Goal: Transaction & Acquisition: Obtain resource

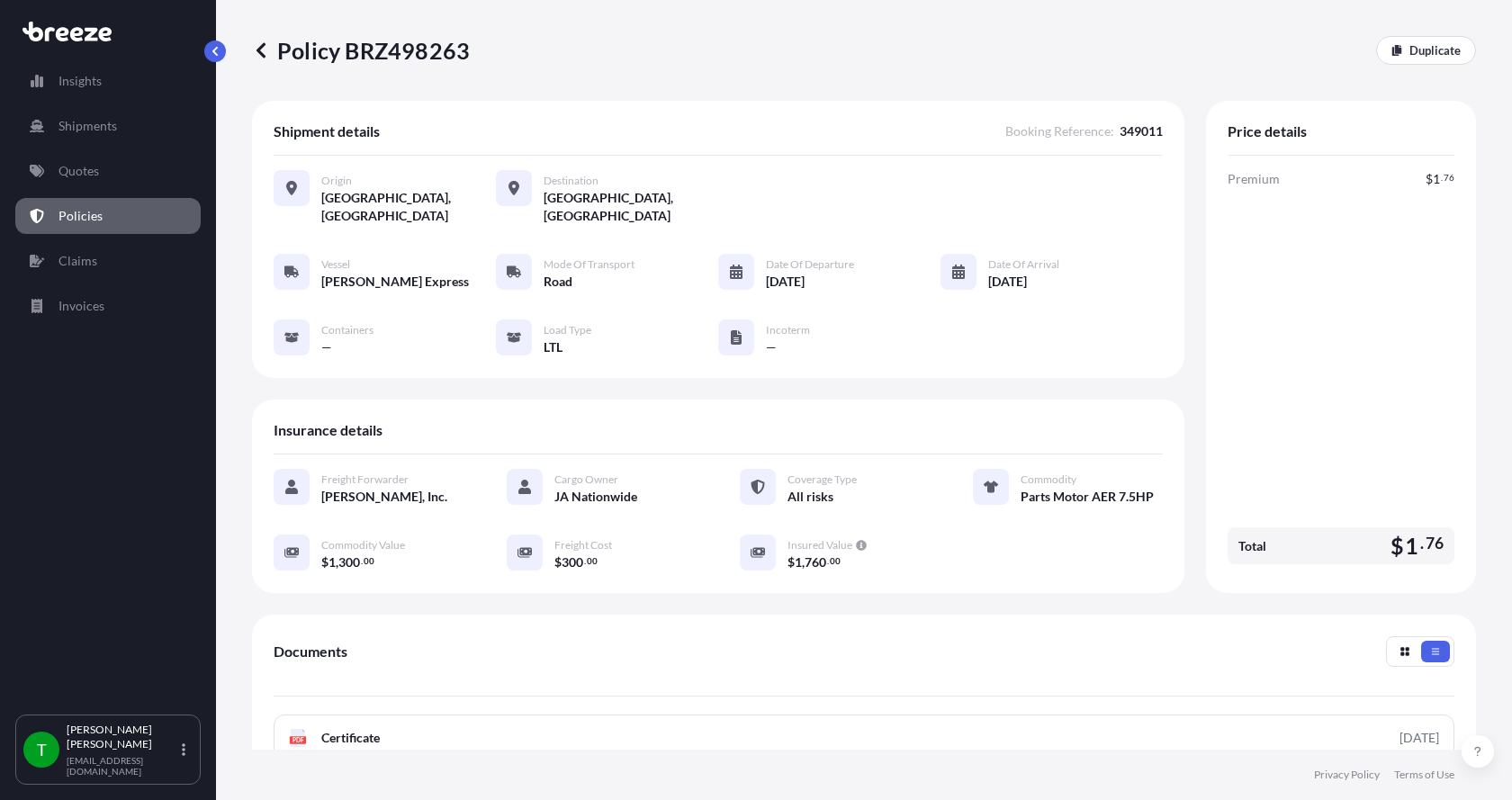
scroll to position [264, 0]
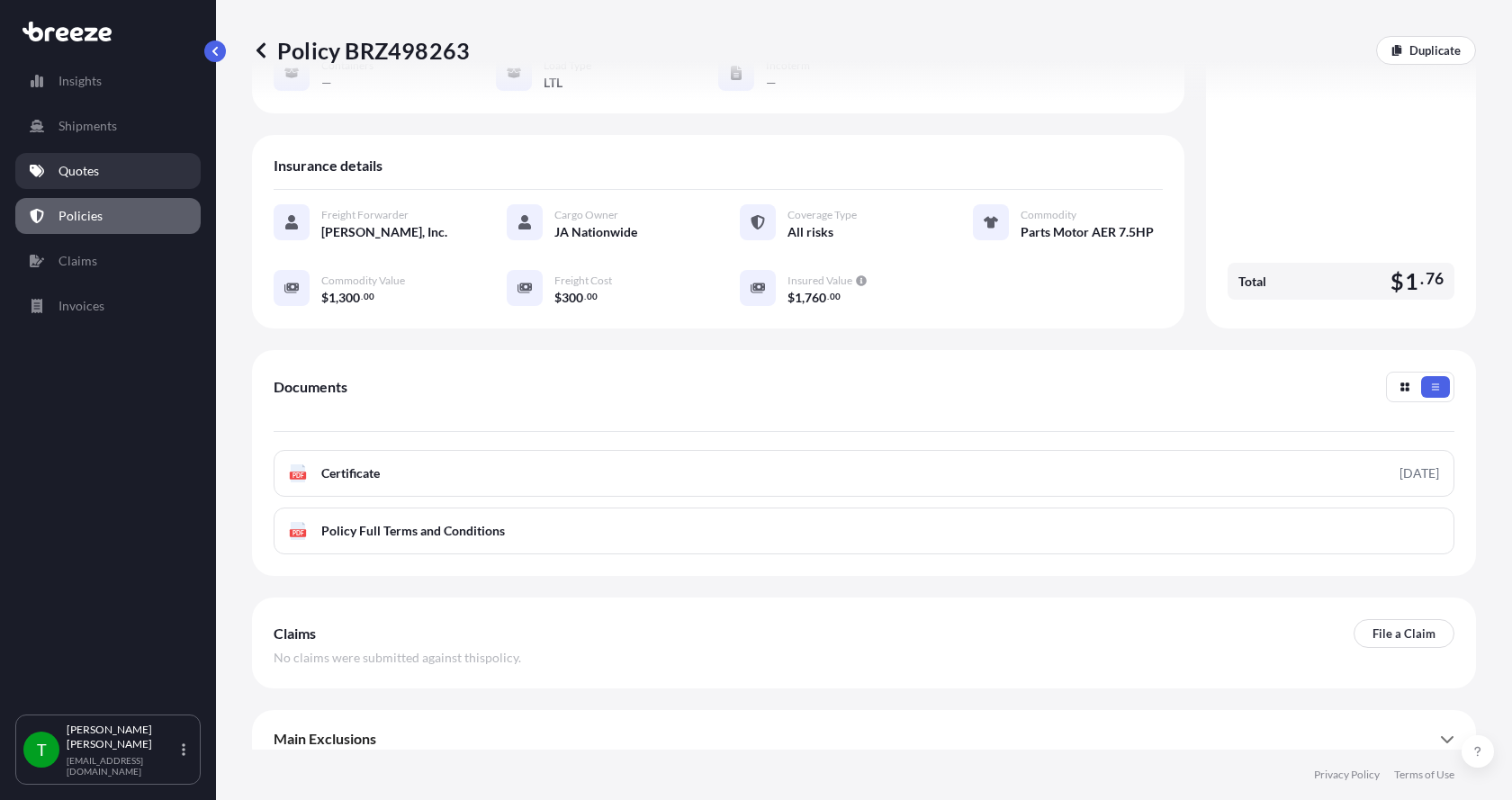
click at [83, 169] on p "Quotes" at bounding box center [78, 171] width 41 height 18
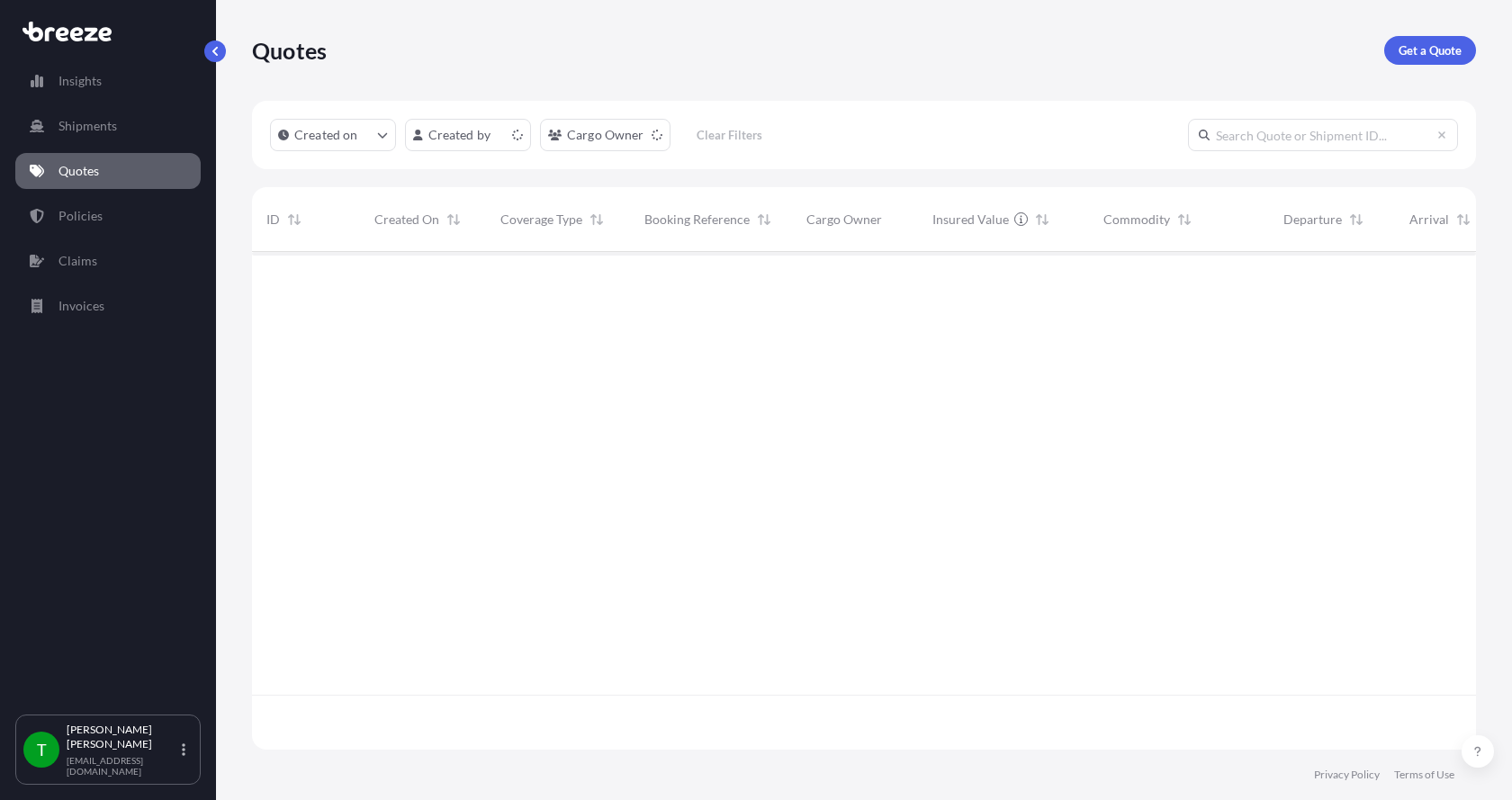
scroll to position [494, 1211]
click at [1429, 41] on link "Get a Quote" at bounding box center [1430, 50] width 92 height 28
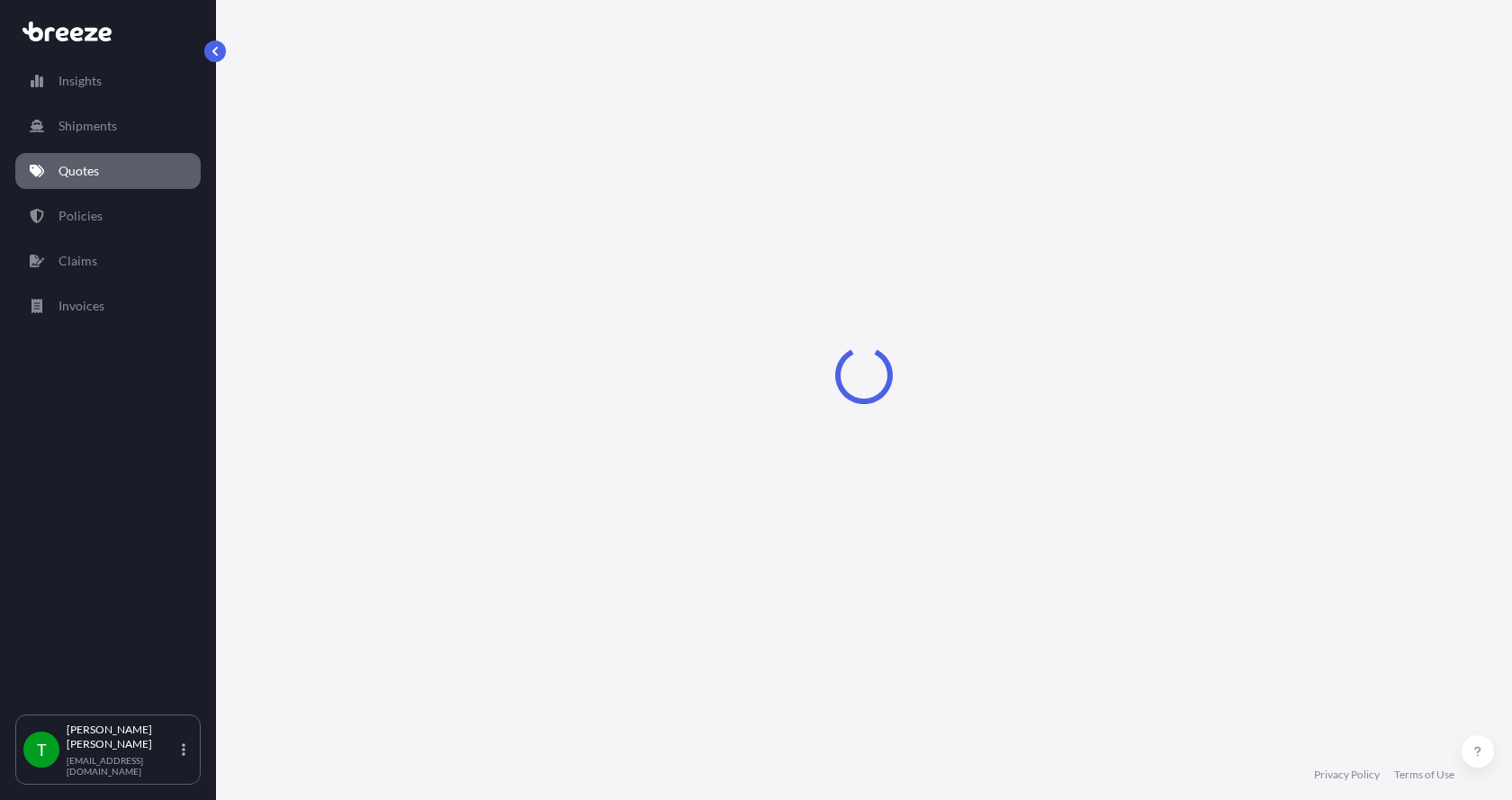
select select "Sea"
select select "1"
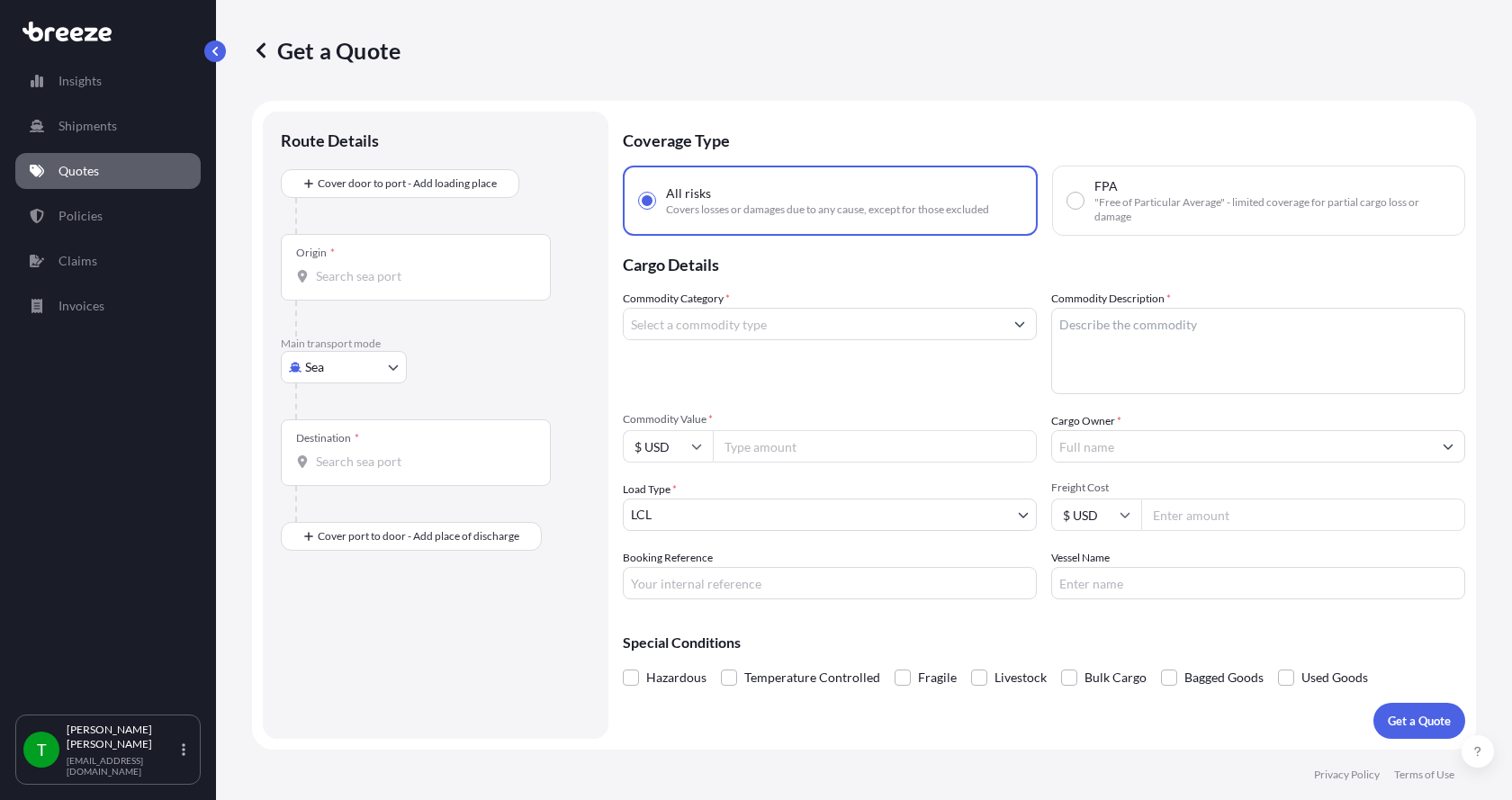
click at [343, 370] on body "Insights Shipments Quotes Policies Claims Invoices T [PERSON_NAME] [EMAIL_ADDRE…" at bounding box center [756, 400] width 1512 height 800
click at [330, 475] on span "Road" at bounding box center [330, 478] width 28 height 18
select select "Road"
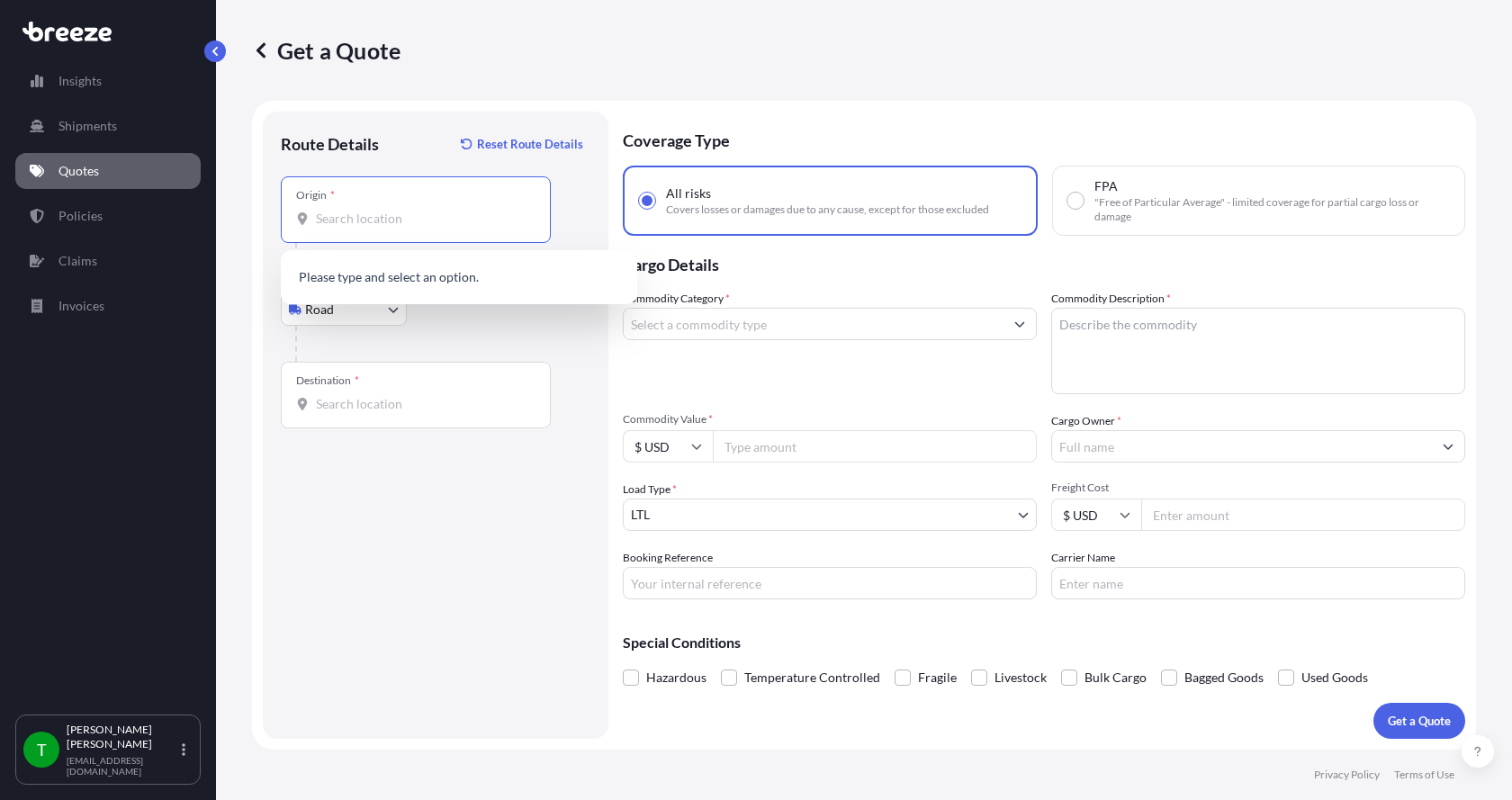
click at [364, 224] on input "Origin *" at bounding box center [422, 218] width 212 height 18
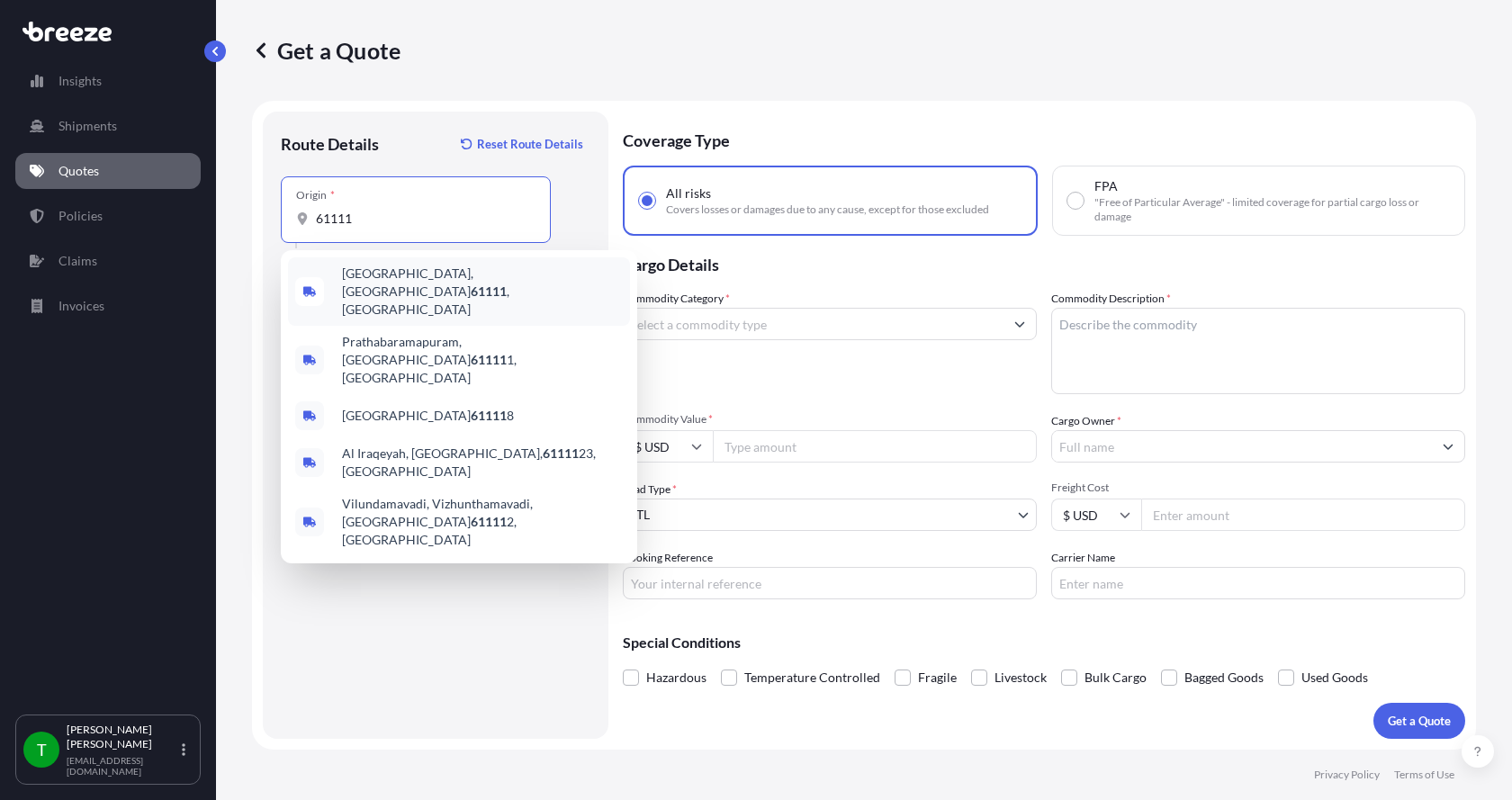
click at [376, 276] on span "[GEOGRAPHIC_DATA] , [GEOGRAPHIC_DATA]" at bounding box center [482, 291] width 280 height 54
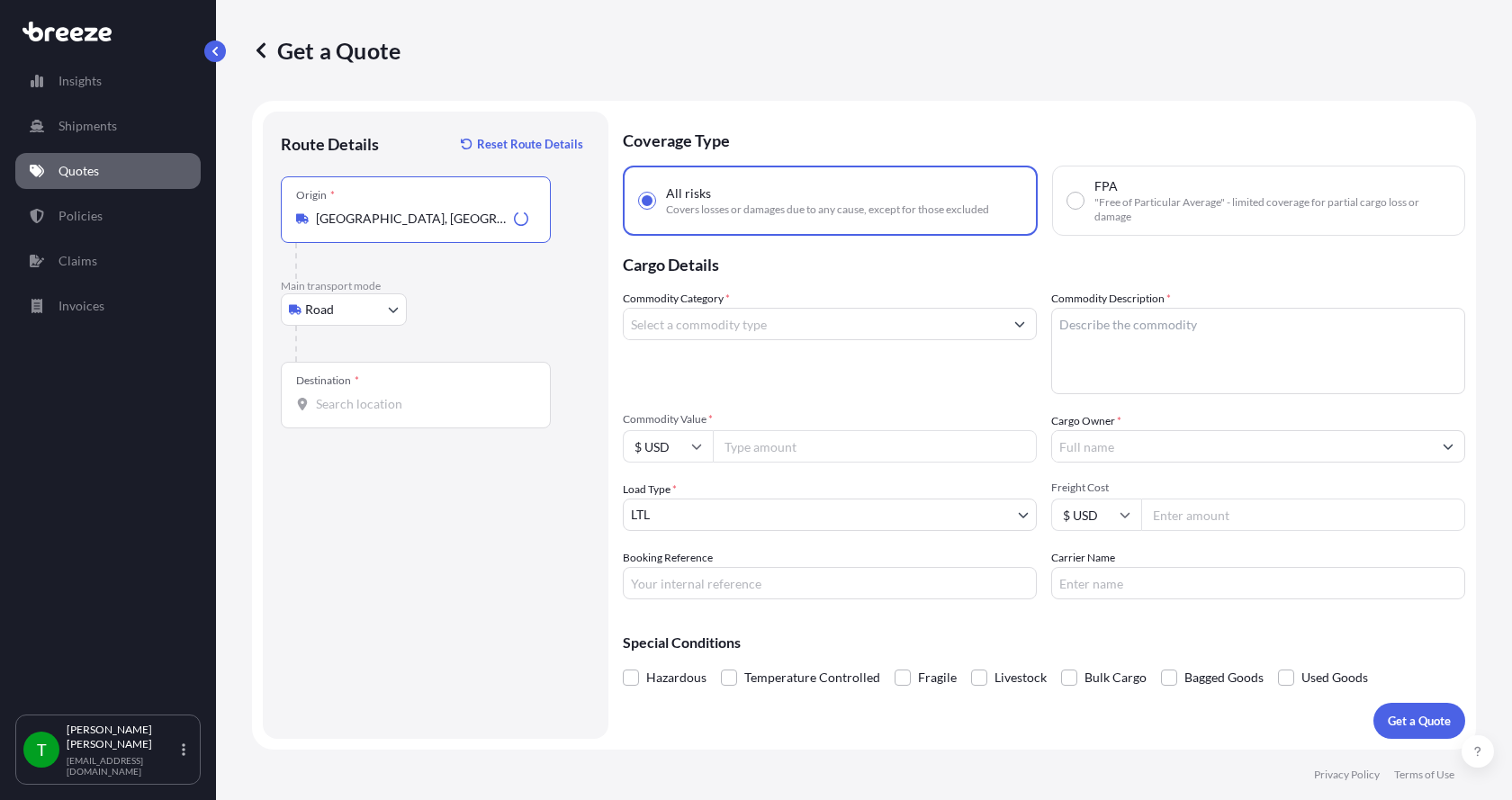
type input "[GEOGRAPHIC_DATA], [GEOGRAPHIC_DATA]"
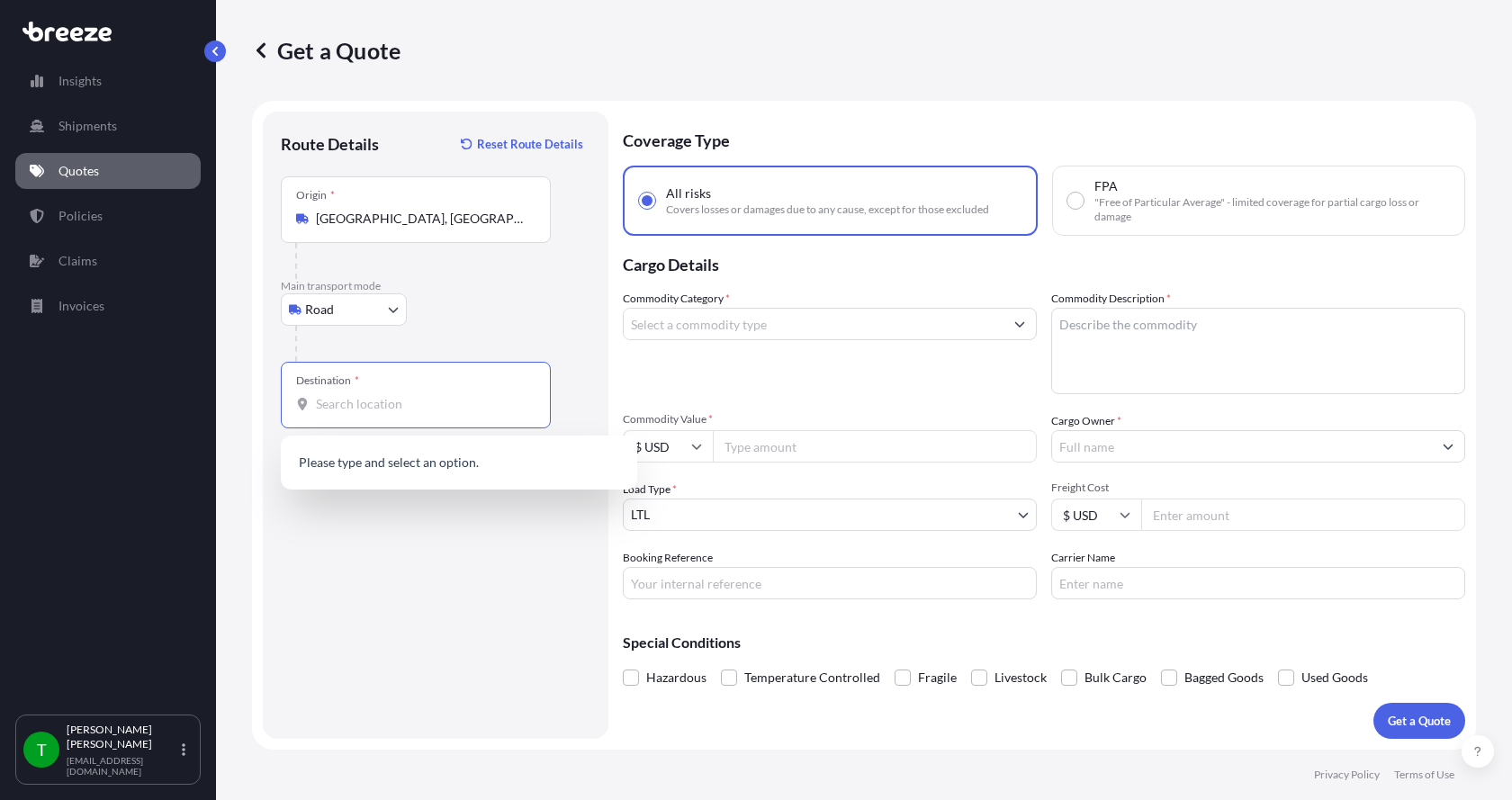
click at [347, 401] on input "Destination *" at bounding box center [422, 403] width 212 height 18
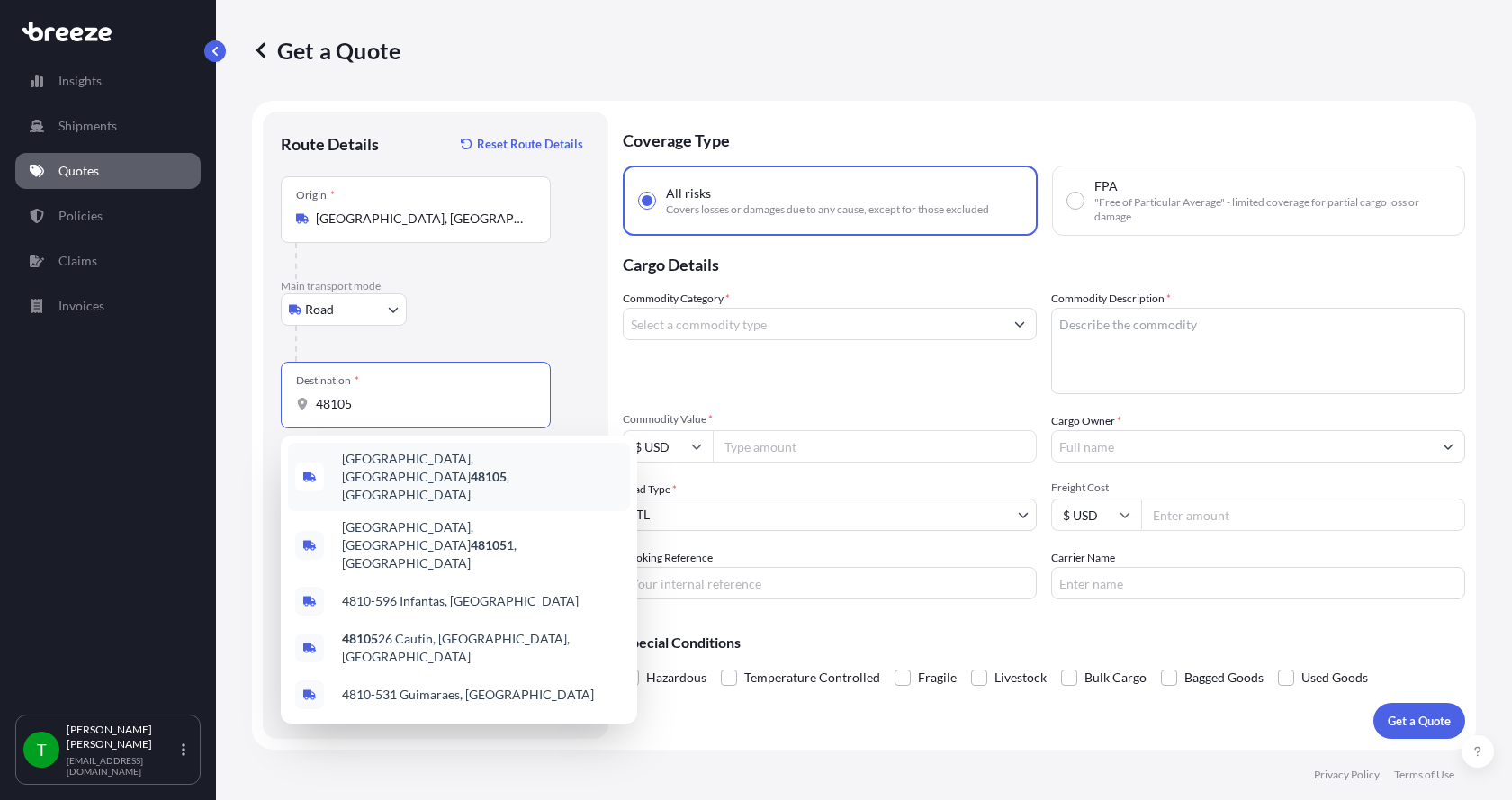
click at [362, 460] on span "[GEOGRAPHIC_DATA] , [GEOGRAPHIC_DATA]" at bounding box center [482, 476] width 280 height 54
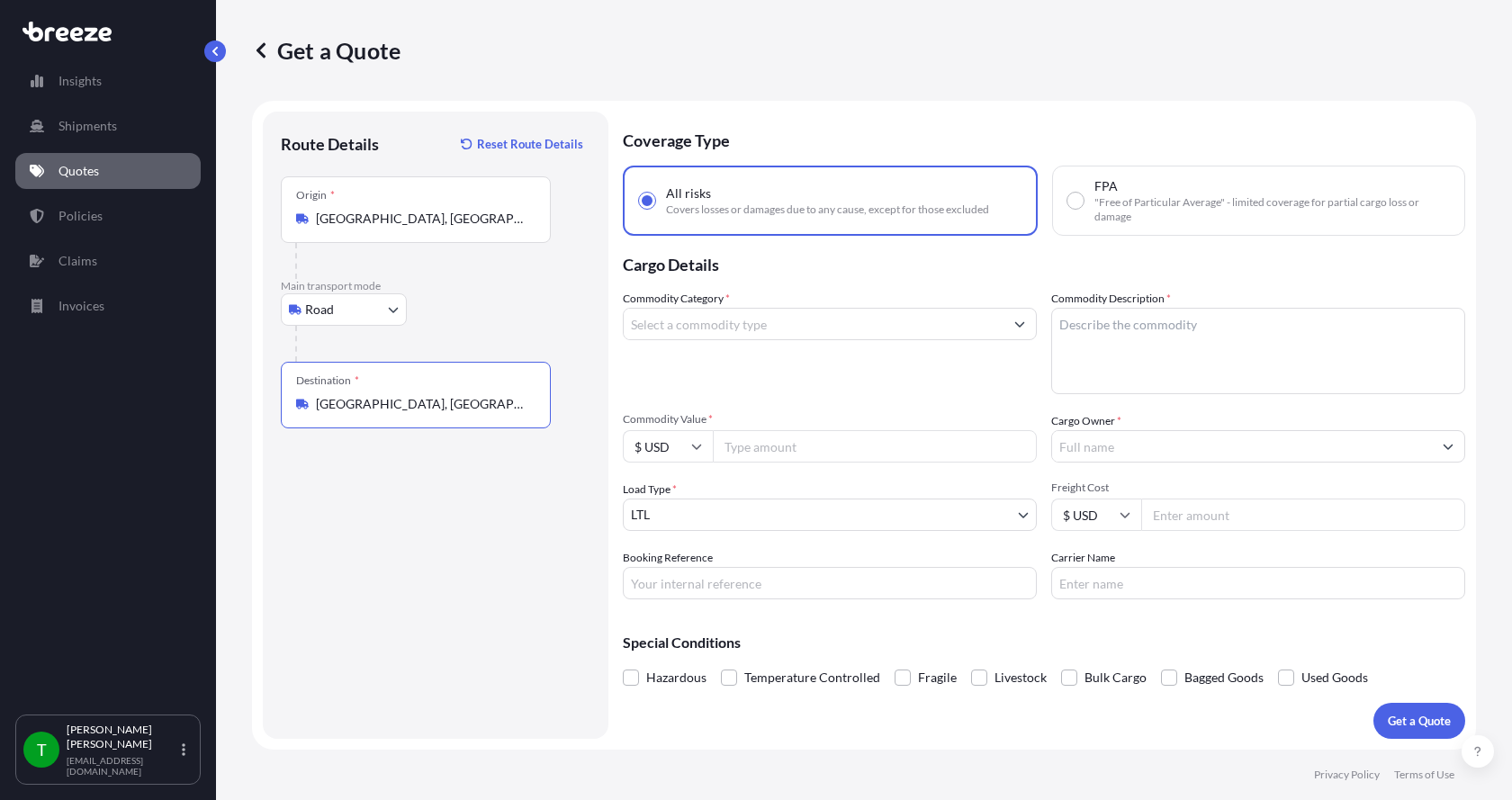
type input "[GEOGRAPHIC_DATA], [GEOGRAPHIC_DATA]"
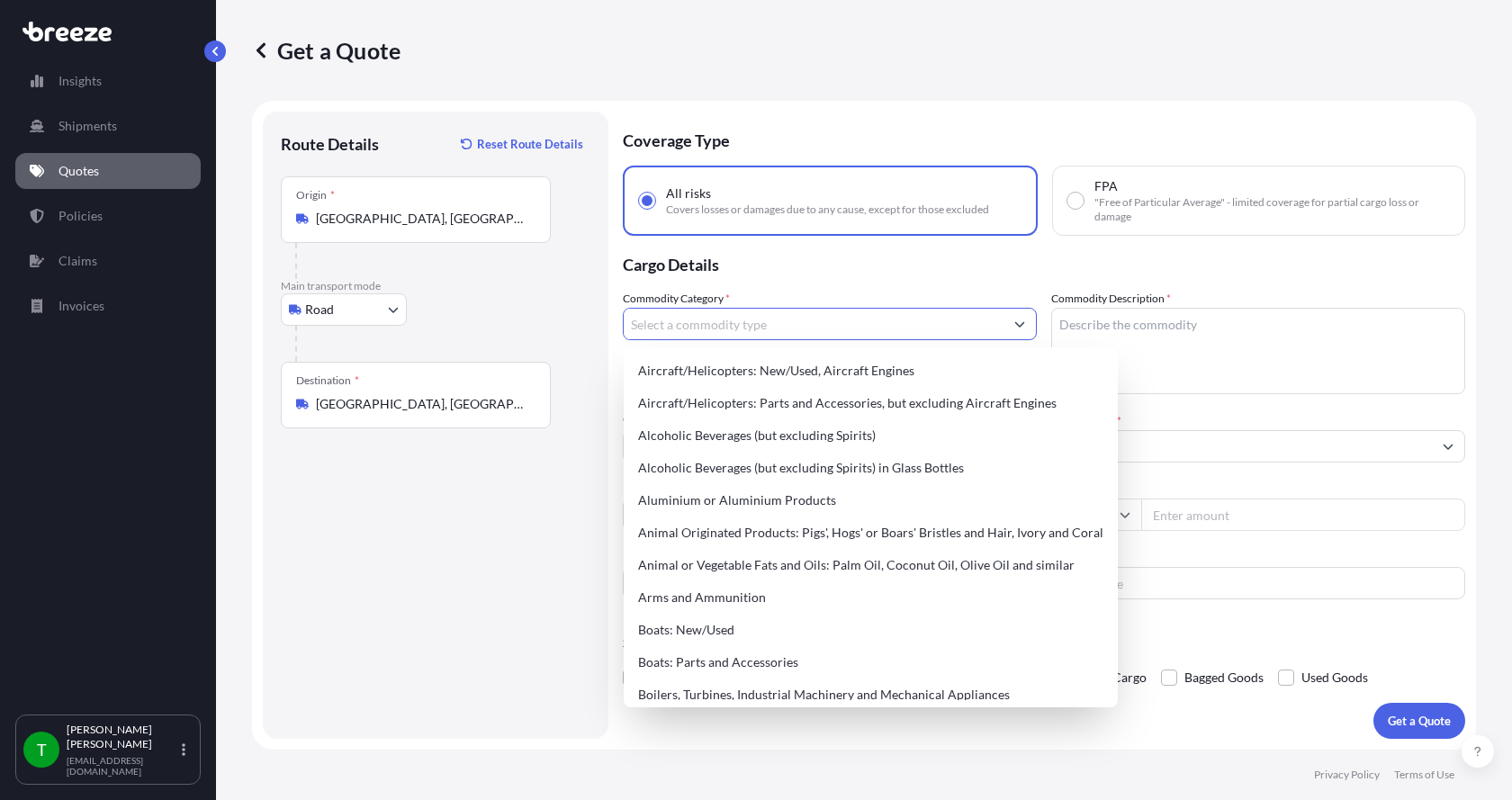
click at [656, 327] on input "Commodity Category *" at bounding box center [813, 324] width 380 height 32
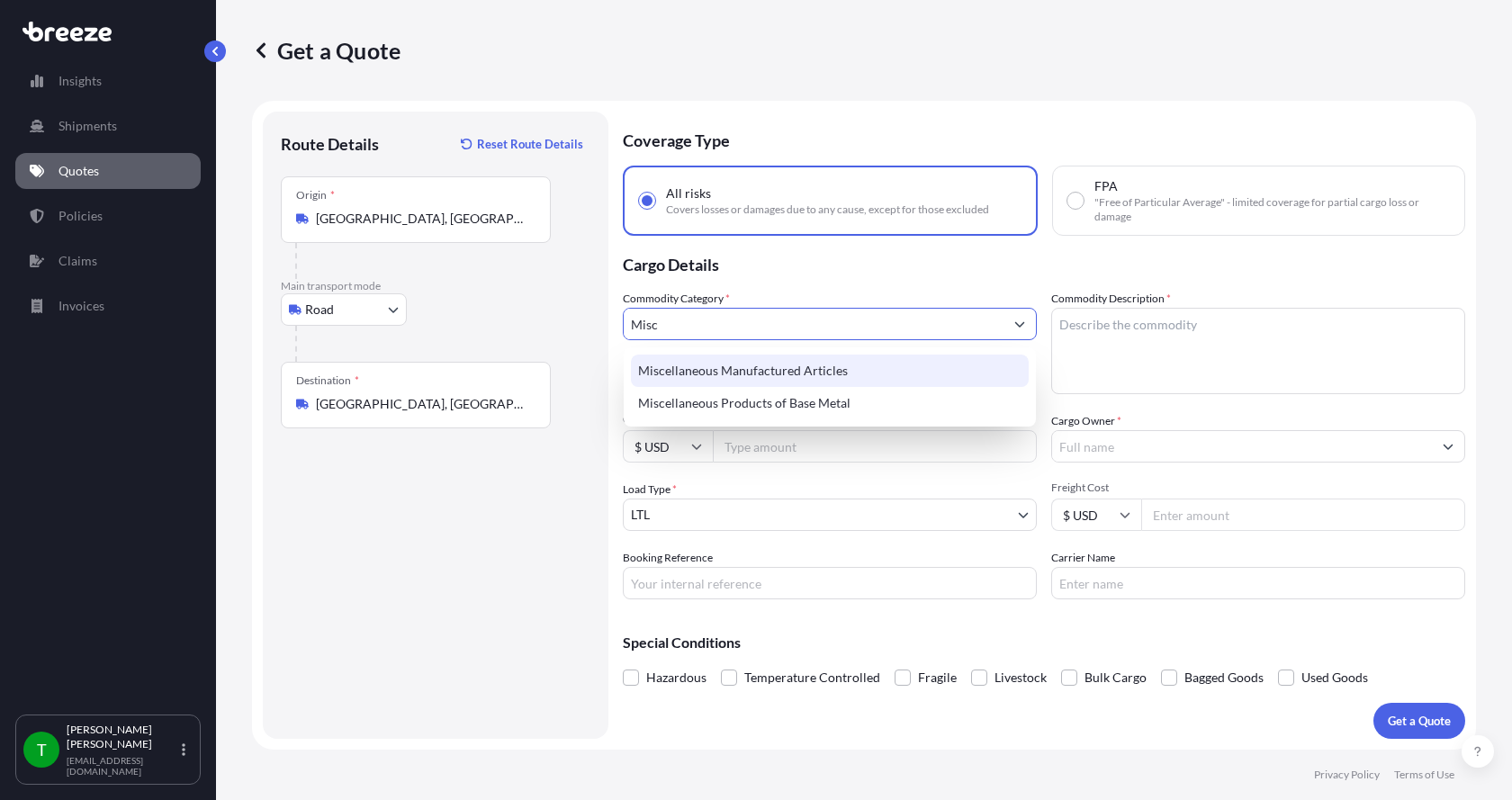
click at [676, 371] on div "Miscellaneous Manufactured Articles" at bounding box center [829, 370] width 398 height 32
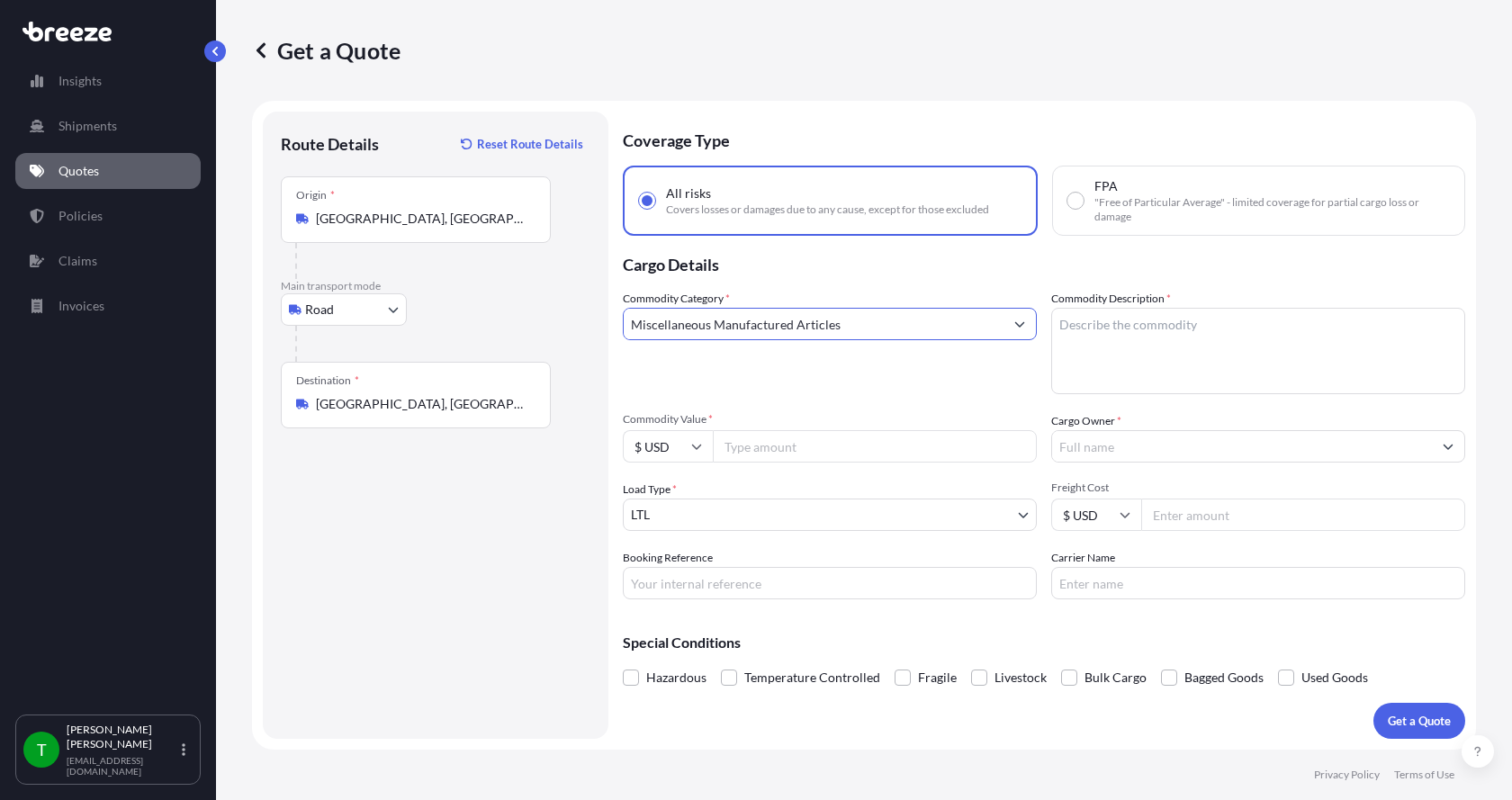
type input "Miscellaneous Manufactured Articles"
click at [1100, 329] on textarea "Commodity Description *" at bounding box center [1258, 350] width 414 height 86
type textarea "Lower Header"
click at [772, 450] on input "Commodity Value *" at bounding box center [875, 447] width 324 height 32
type input "2500.00"
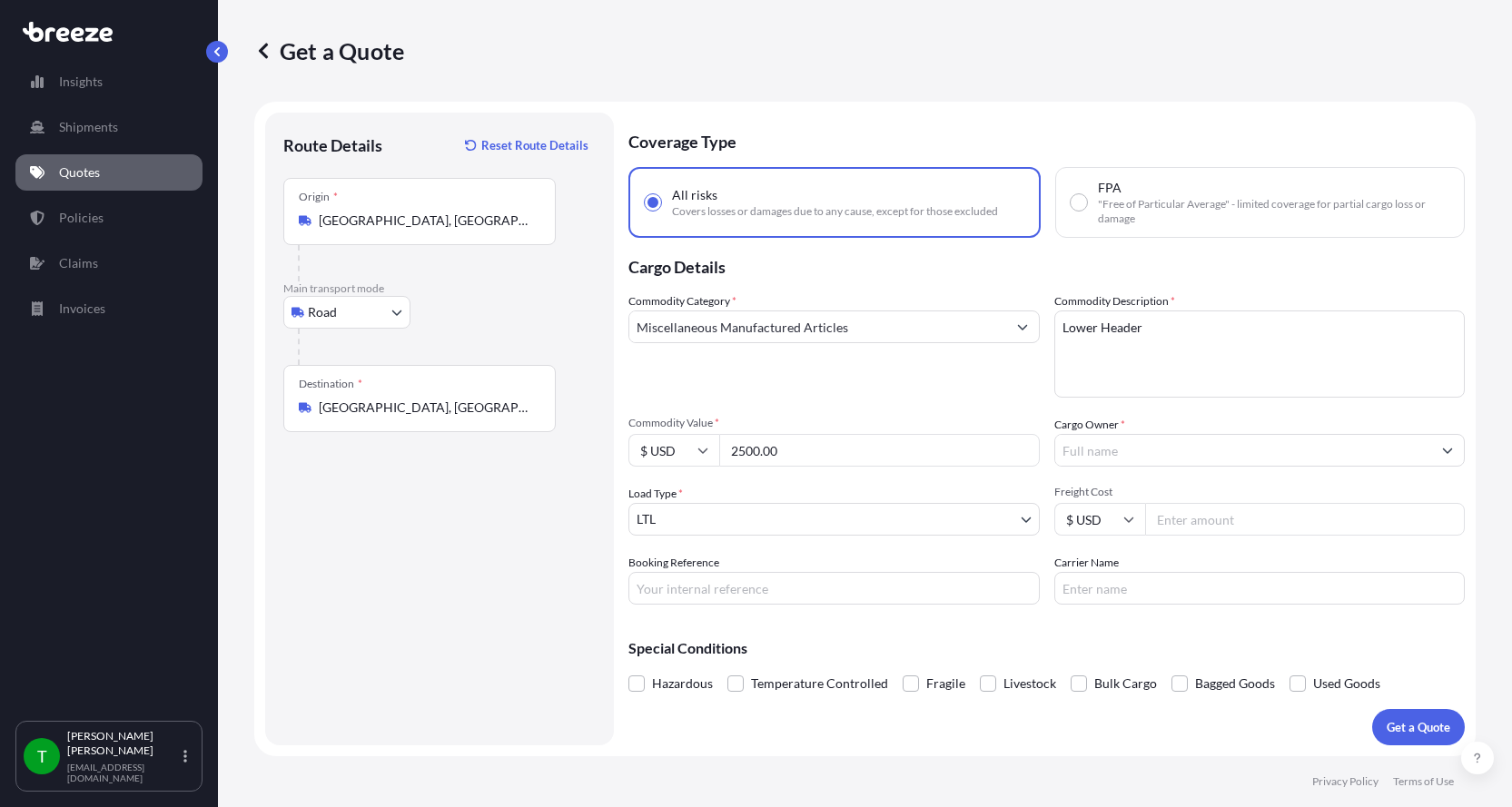
click at [1099, 451] on input "Cargo Owner *" at bounding box center [1242, 451] width 376 height 32
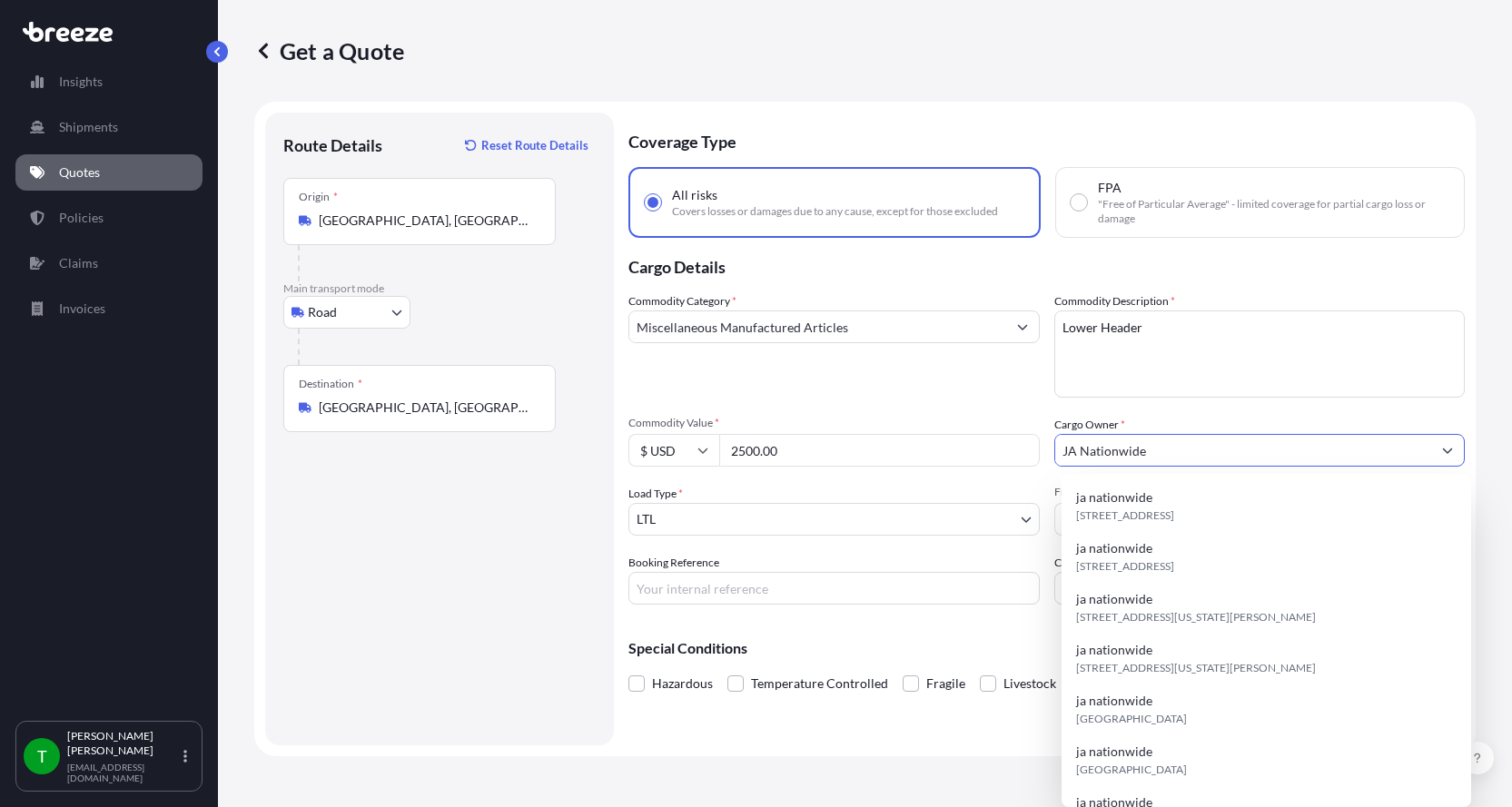
type input "JA Nationwide"
click at [776, 577] on input "Booking Reference" at bounding box center [834, 588] width 412 height 32
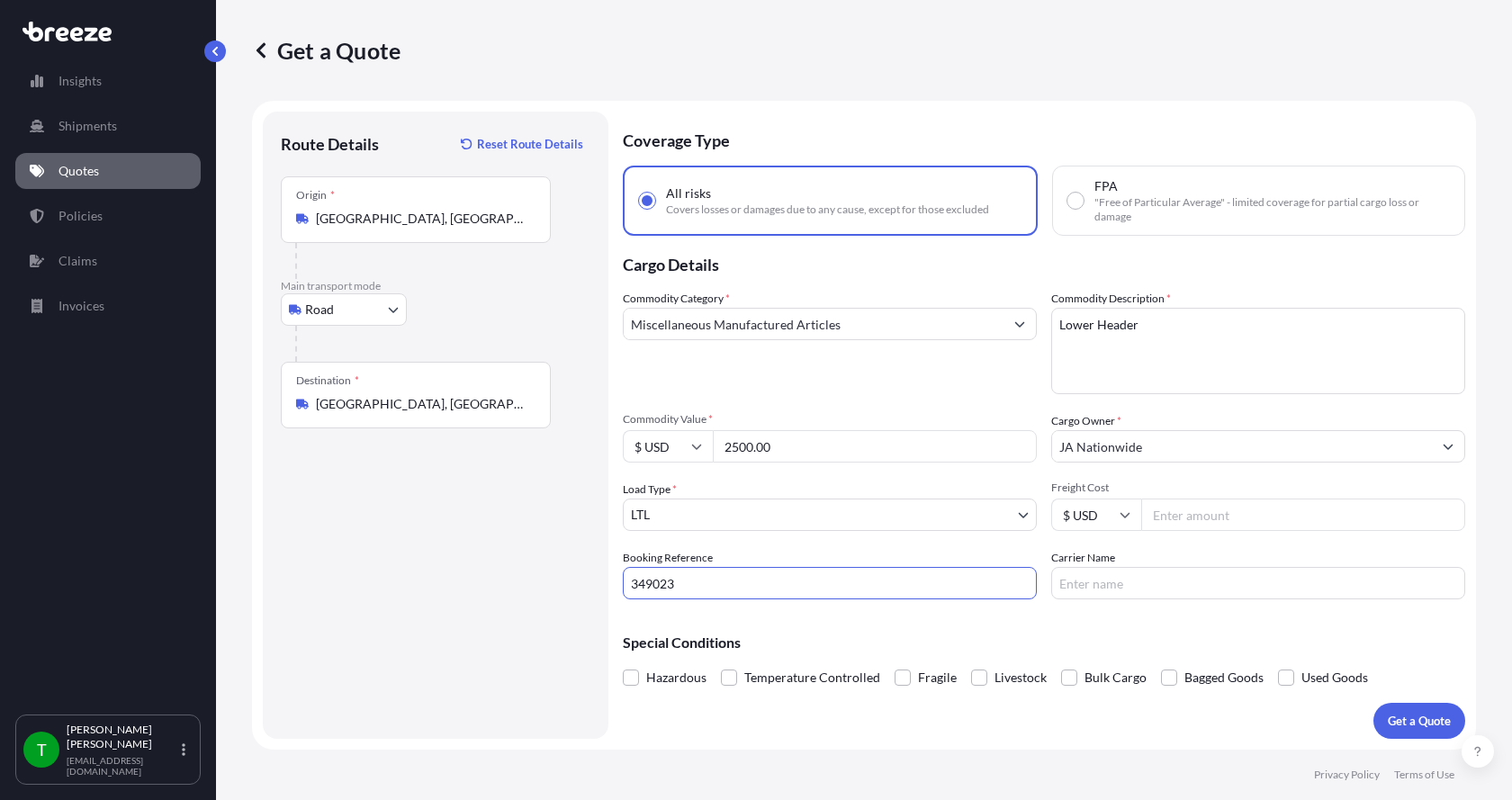
type input "349023"
click at [1224, 516] on input "Freight Cost" at bounding box center [1302, 515] width 324 height 32
type input "195.00"
click at [1159, 590] on input "Carrier Name" at bounding box center [1258, 583] width 414 height 32
type input "[GEOGRAPHIC_DATA]"
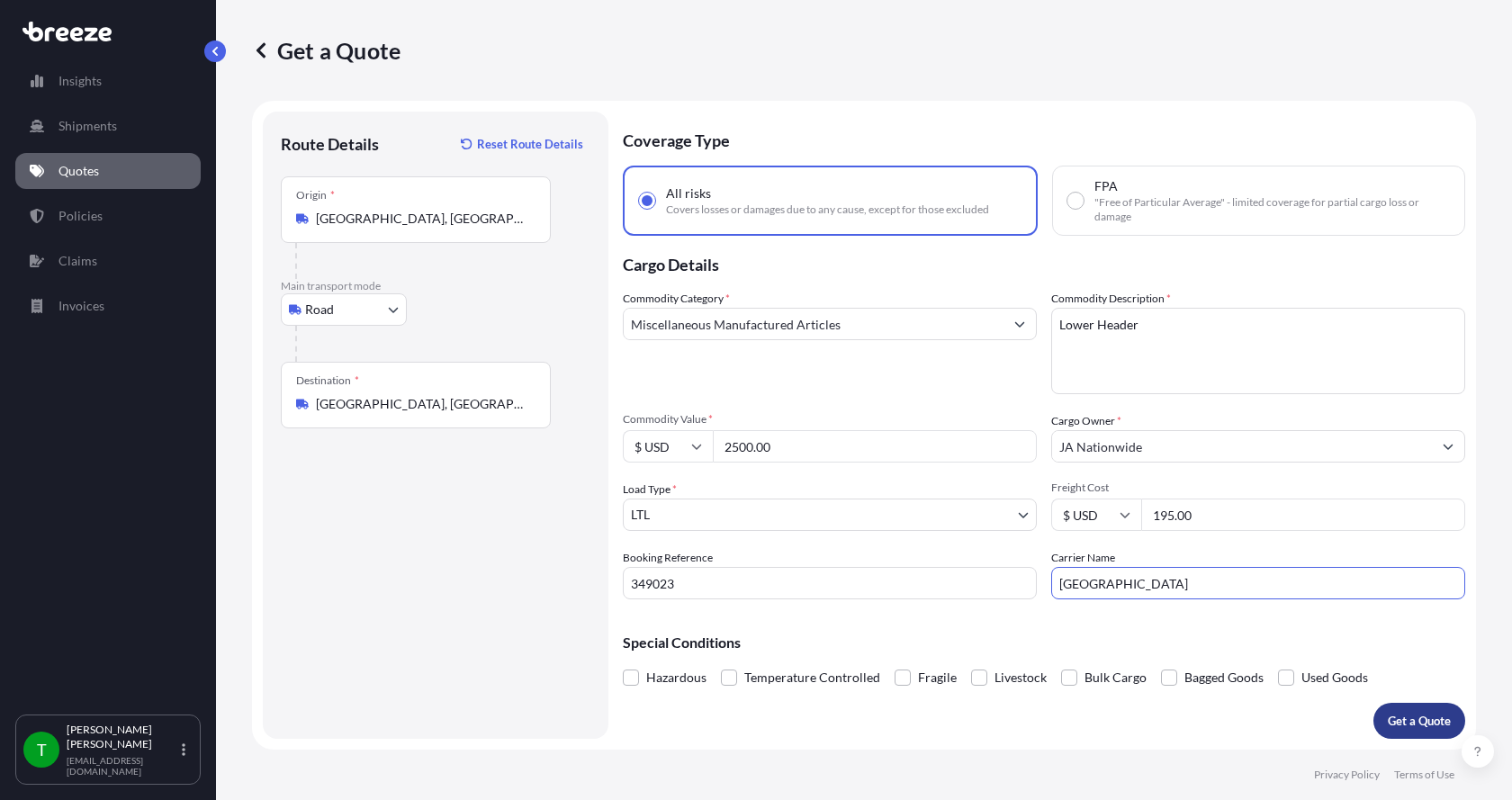
click at [1419, 708] on button "Get a Quote" at bounding box center [1419, 721] width 92 height 36
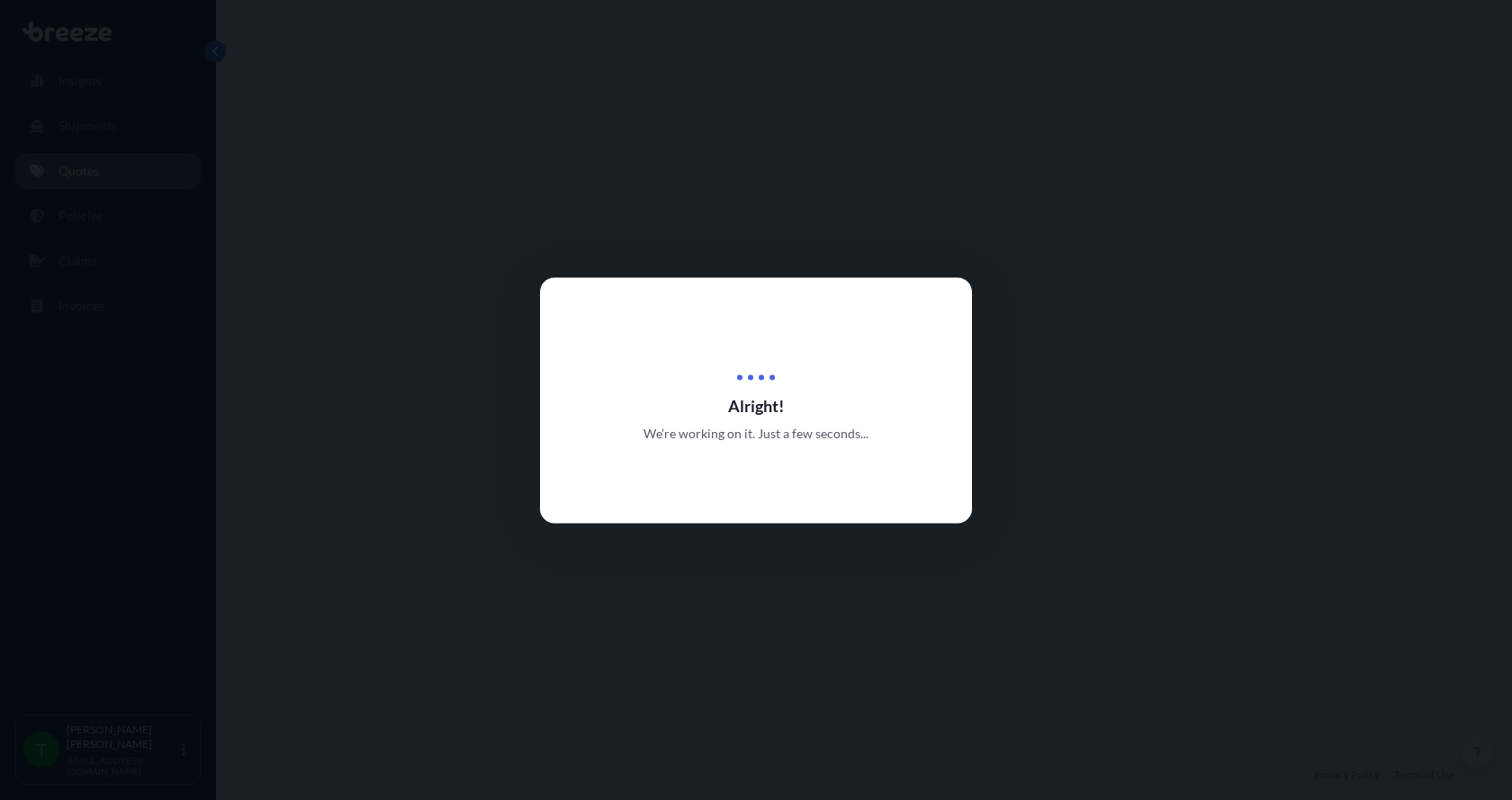
select select "Road"
select select "1"
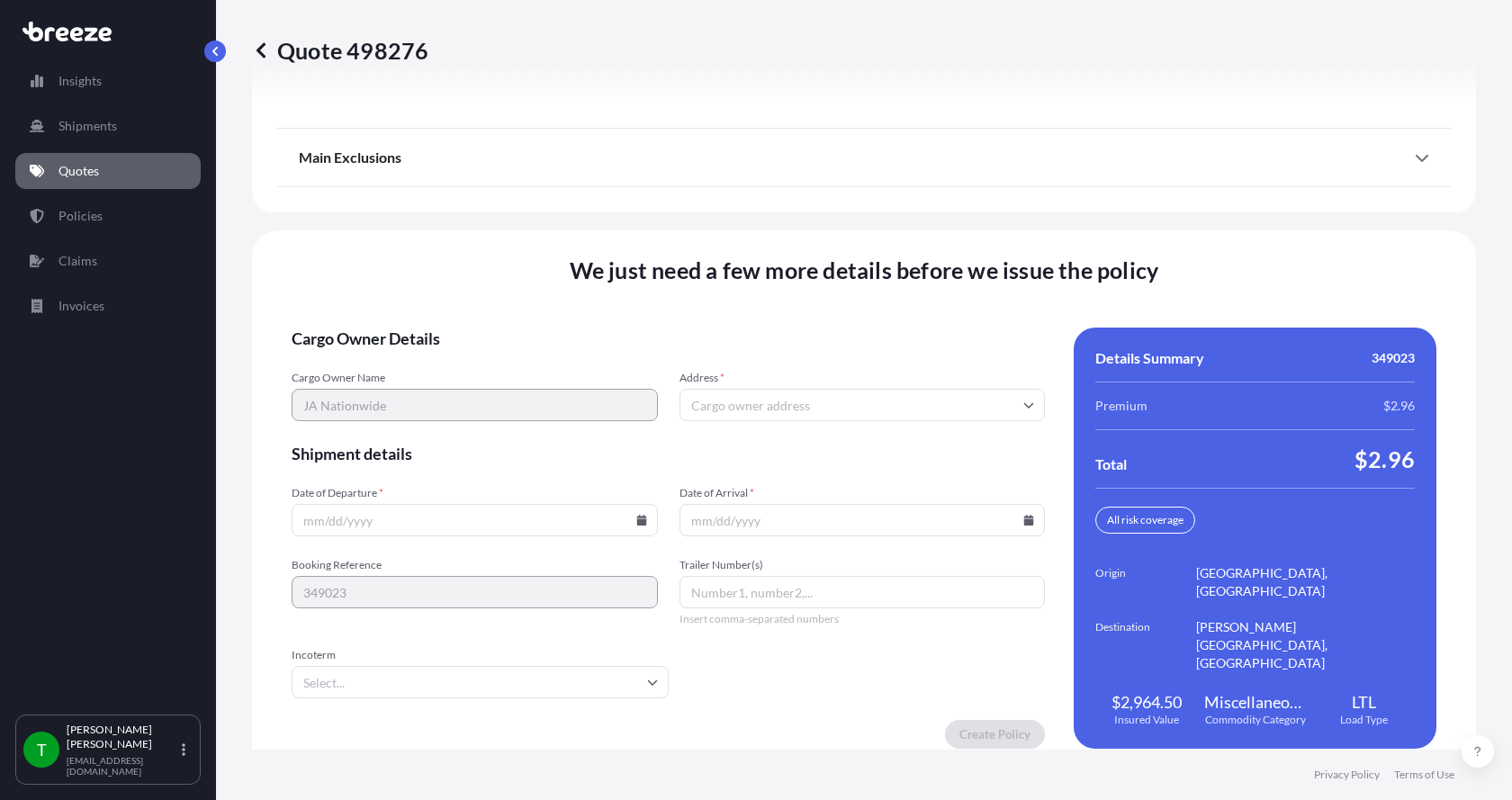
scroll to position [2368, 0]
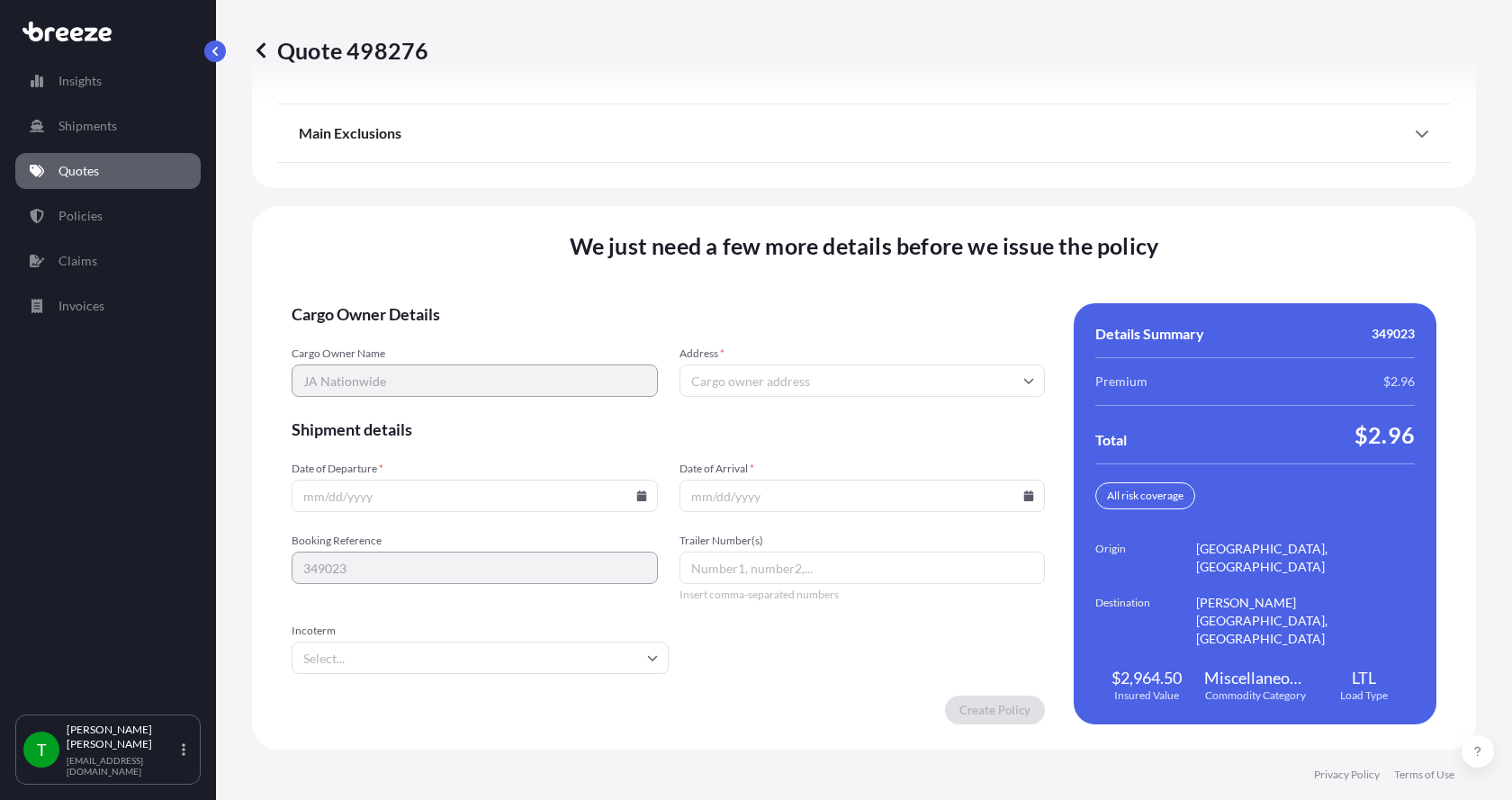
click at [878, 376] on input "Address *" at bounding box center [863, 381] width 366 height 32
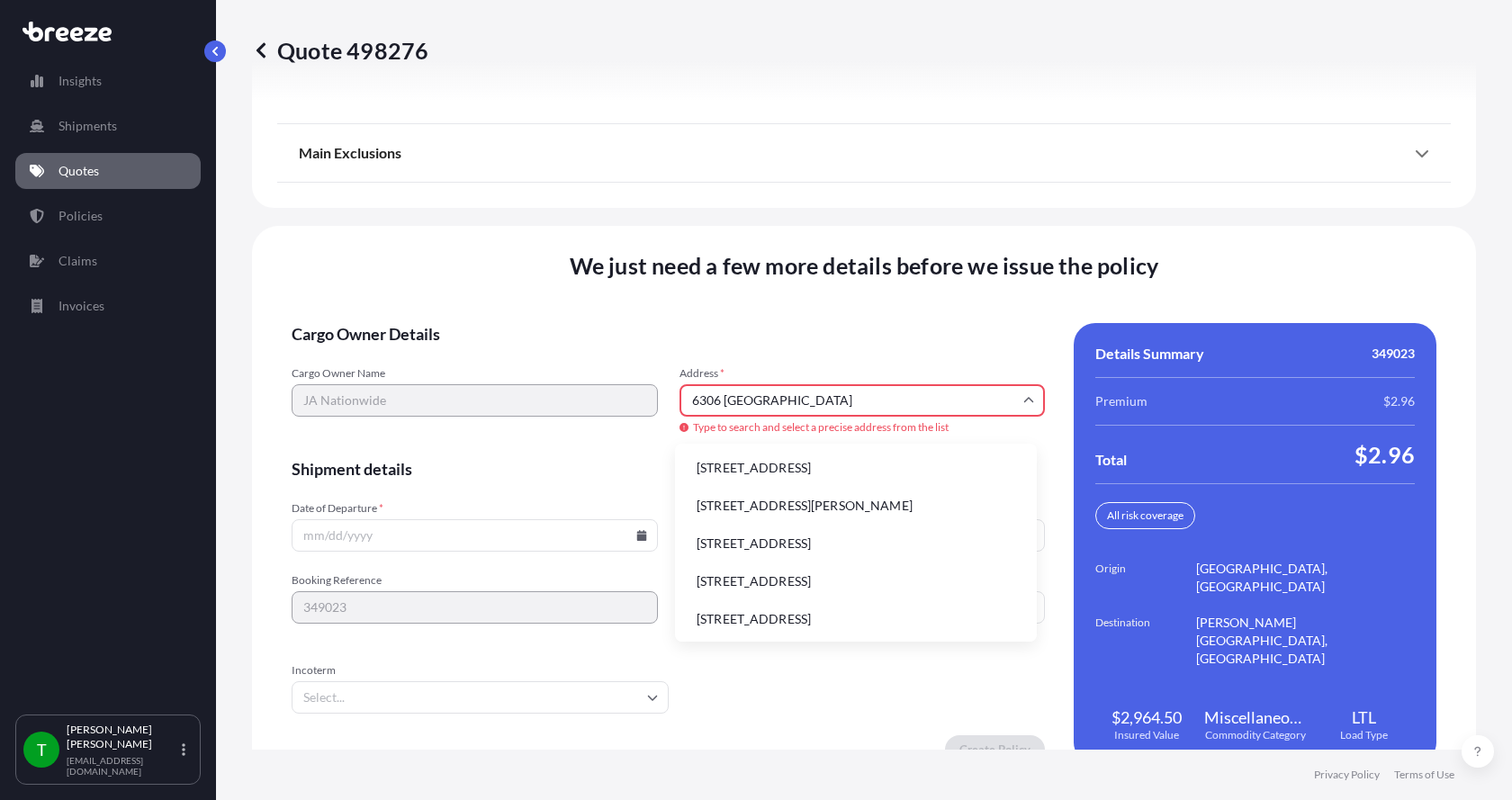
click at [787, 462] on li "[STREET_ADDRESS]" at bounding box center [856, 468] width 348 height 34
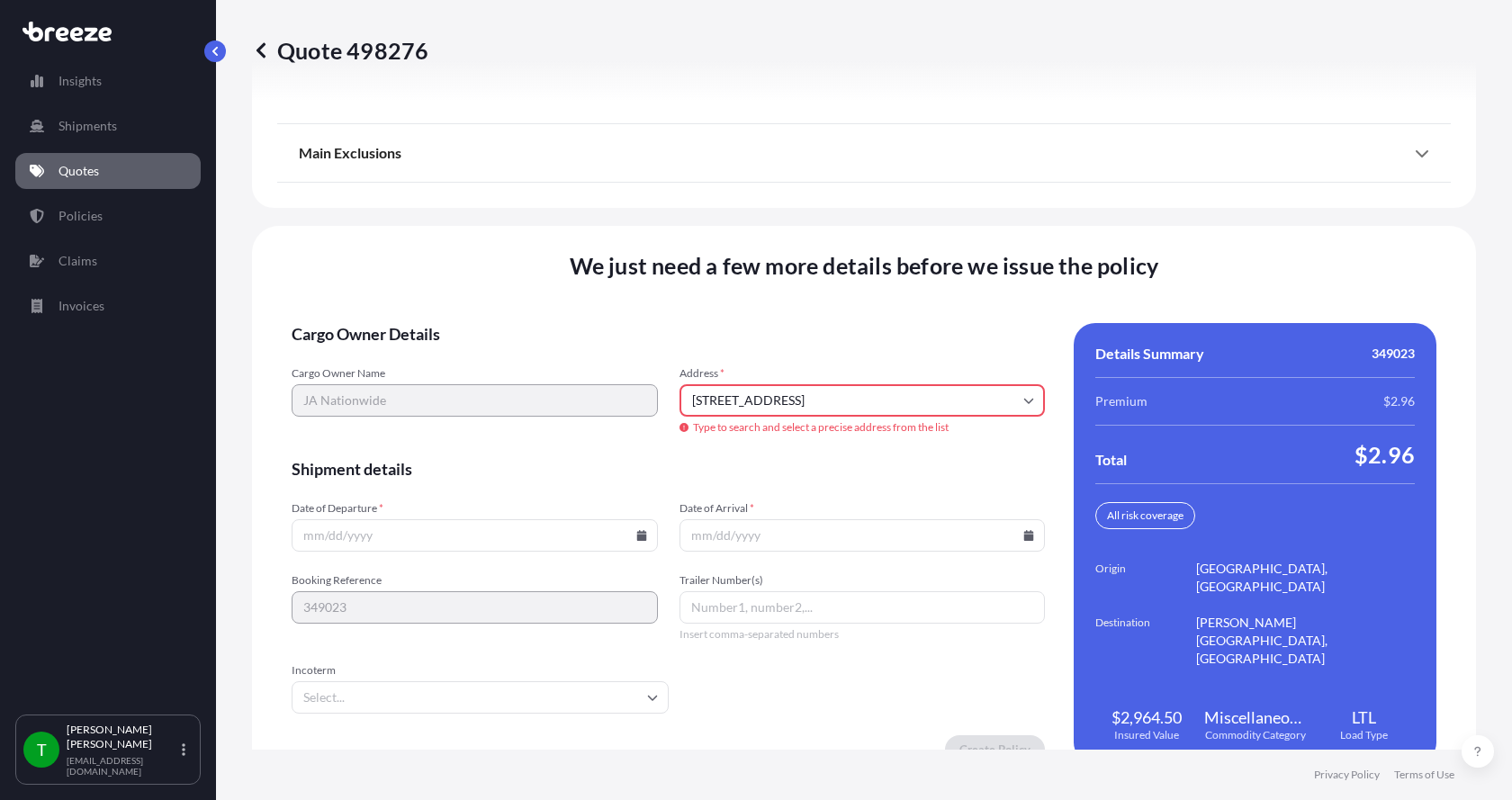
type input "[STREET_ADDRESS]"
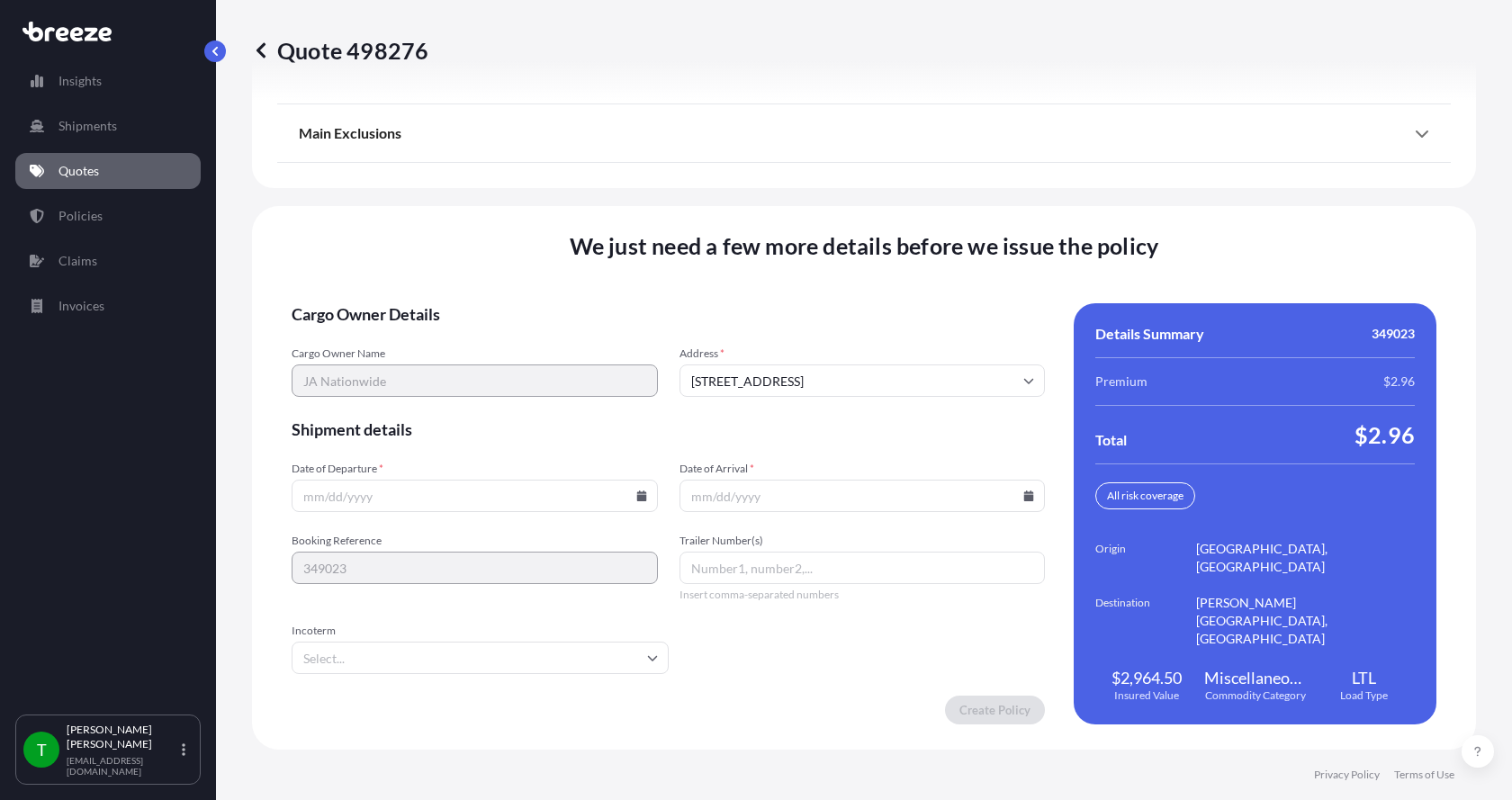
click at [638, 499] on icon at bounding box center [641, 495] width 9 height 10
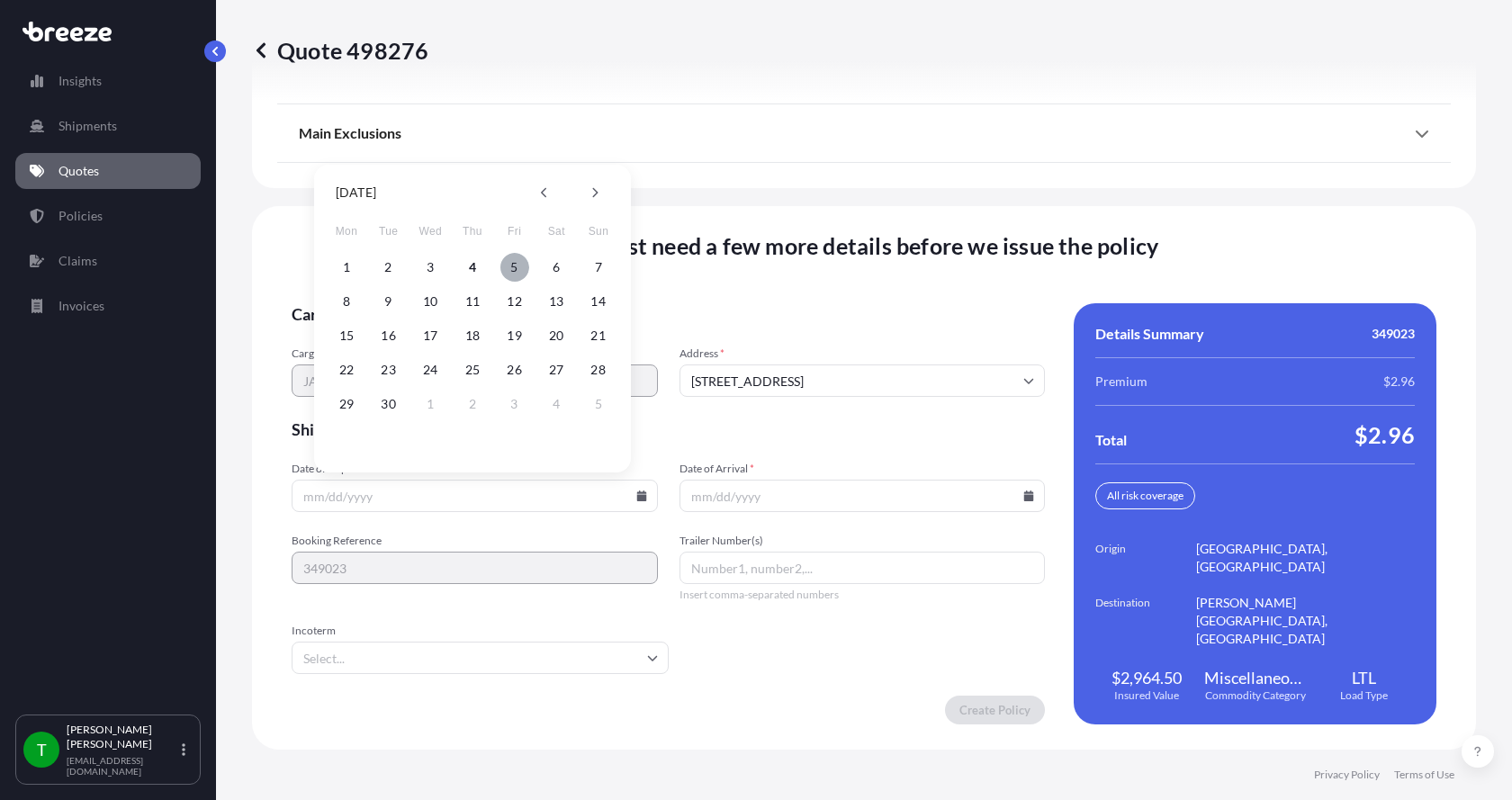
click at [515, 268] on button "5" at bounding box center [515, 267] width 28 height 28
type input "[DATE]"
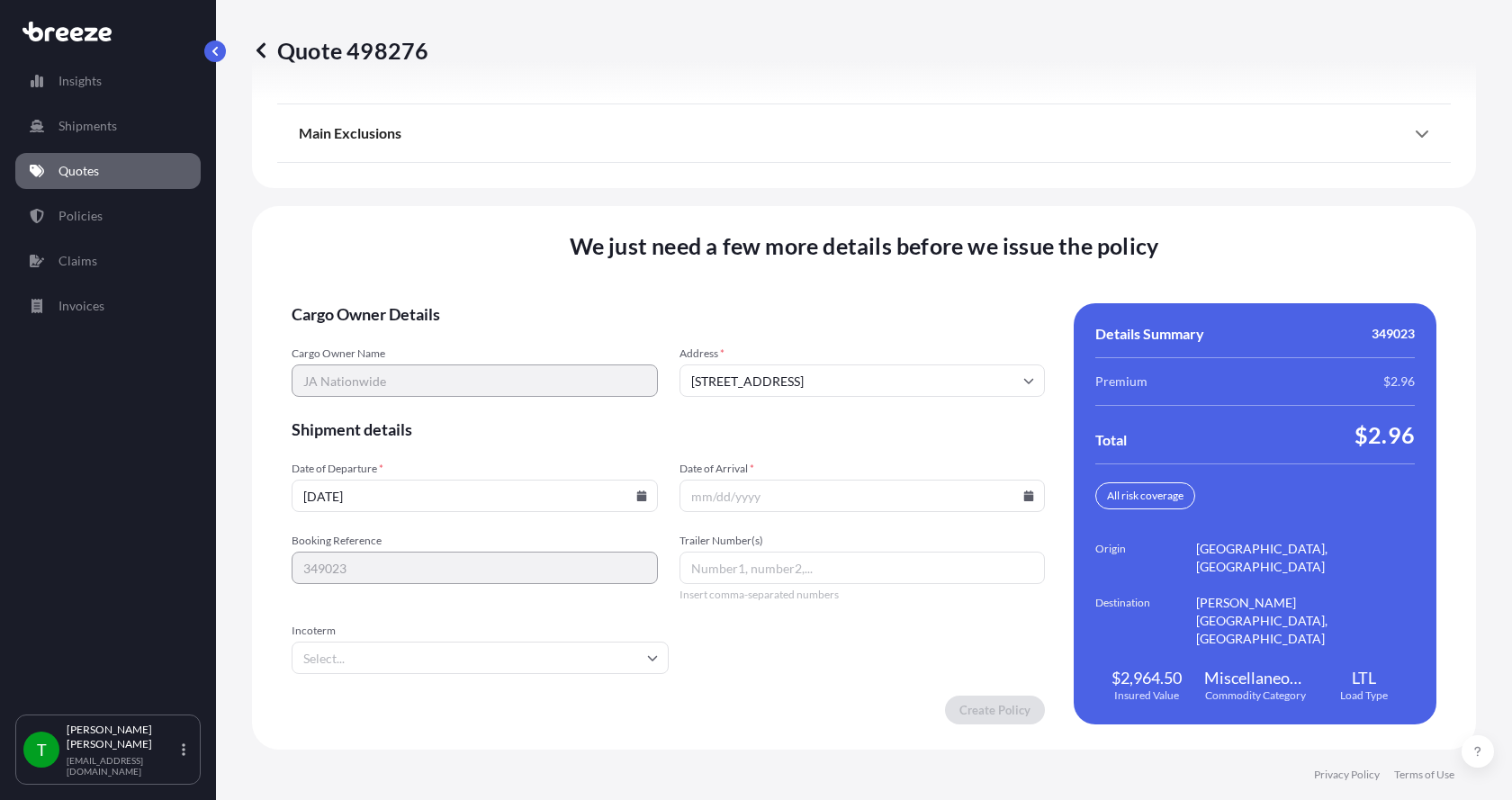
click at [1025, 500] on icon at bounding box center [1029, 495] width 9 height 10
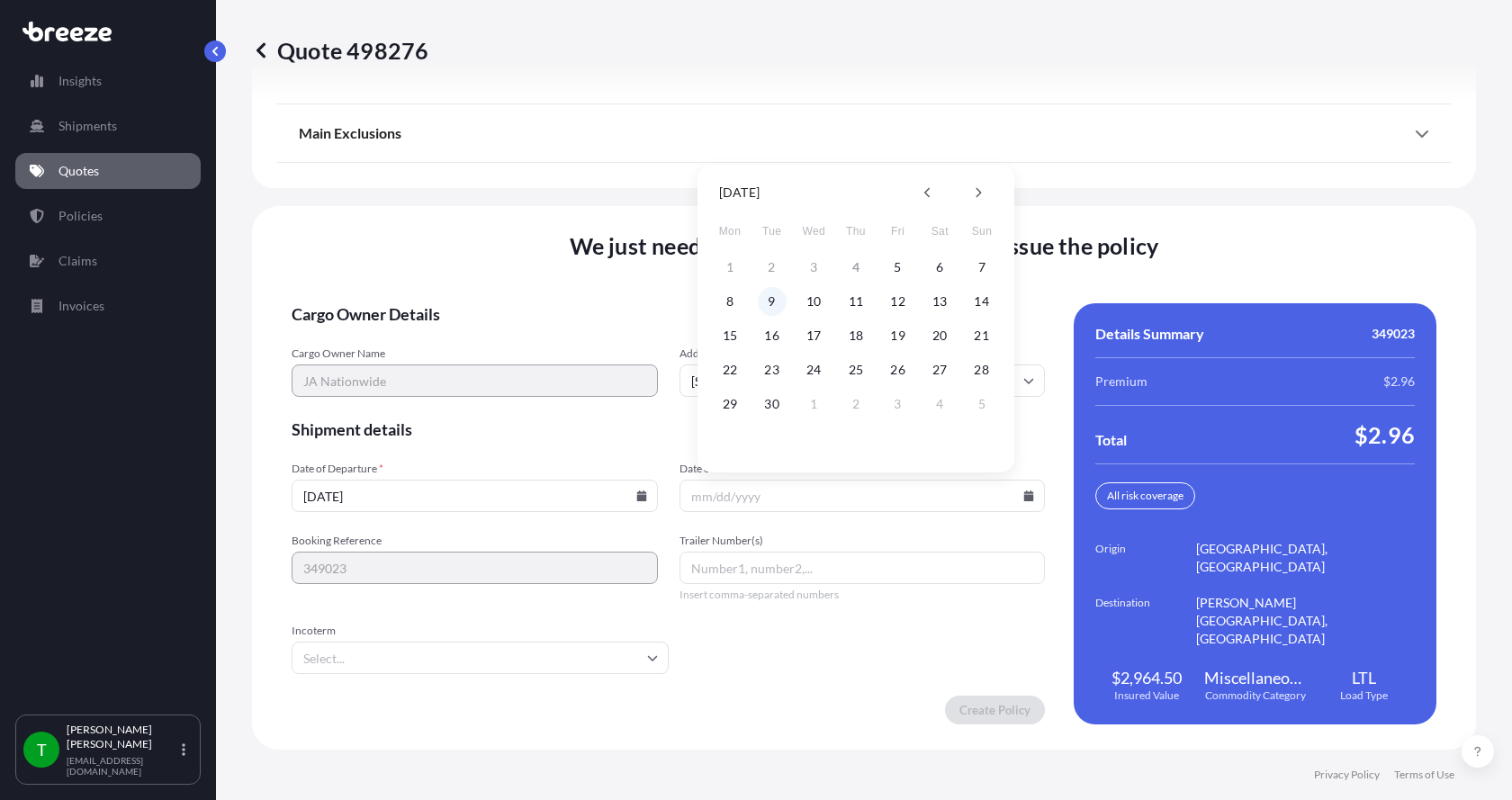
click at [776, 304] on button "9" at bounding box center [772, 301] width 28 height 28
type input "[DATE]"
click at [776, 304] on button "9" at bounding box center [772, 301] width 28 height 28
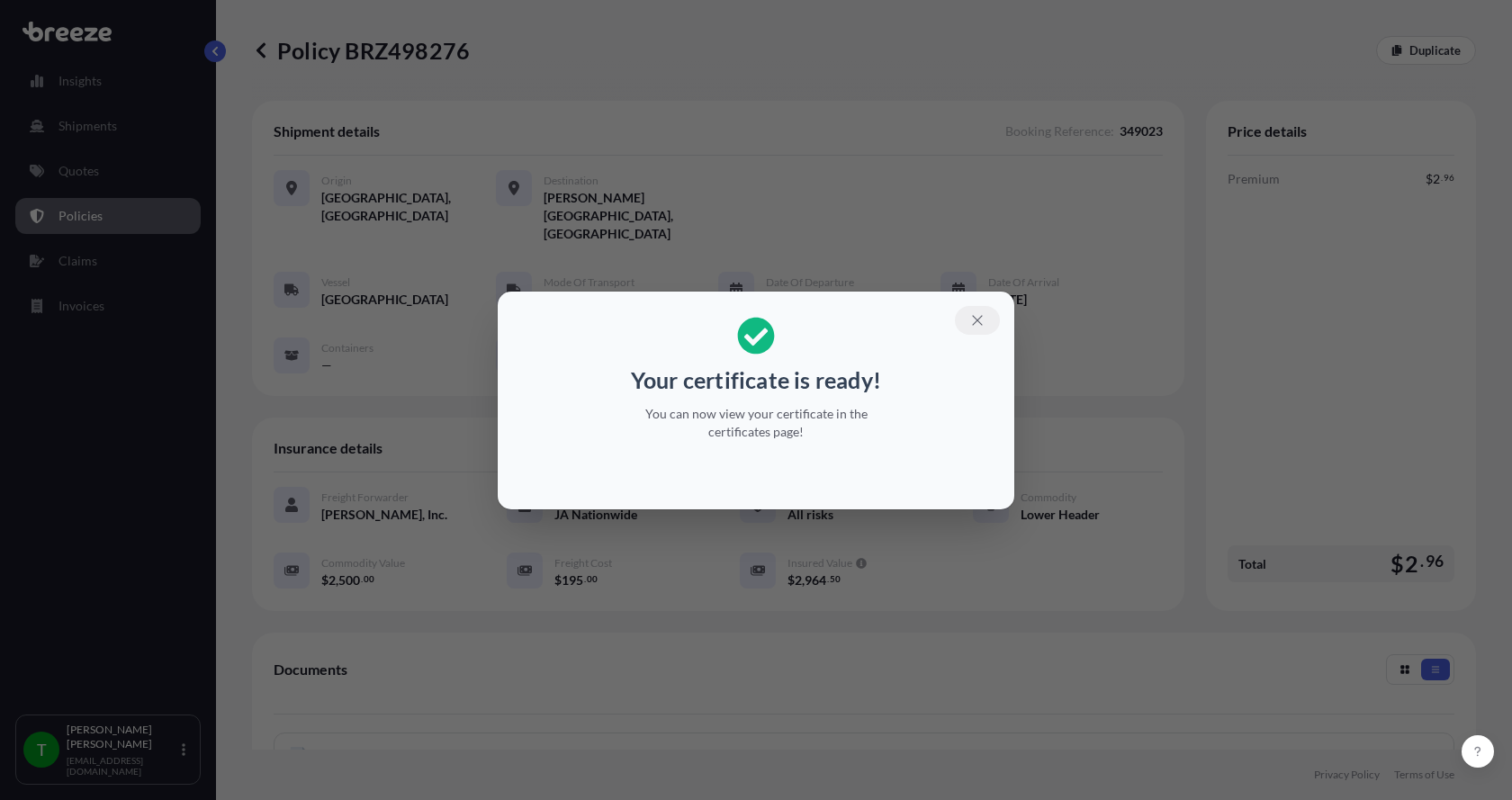
click at [973, 313] on icon "button" at bounding box center [977, 320] width 16 height 16
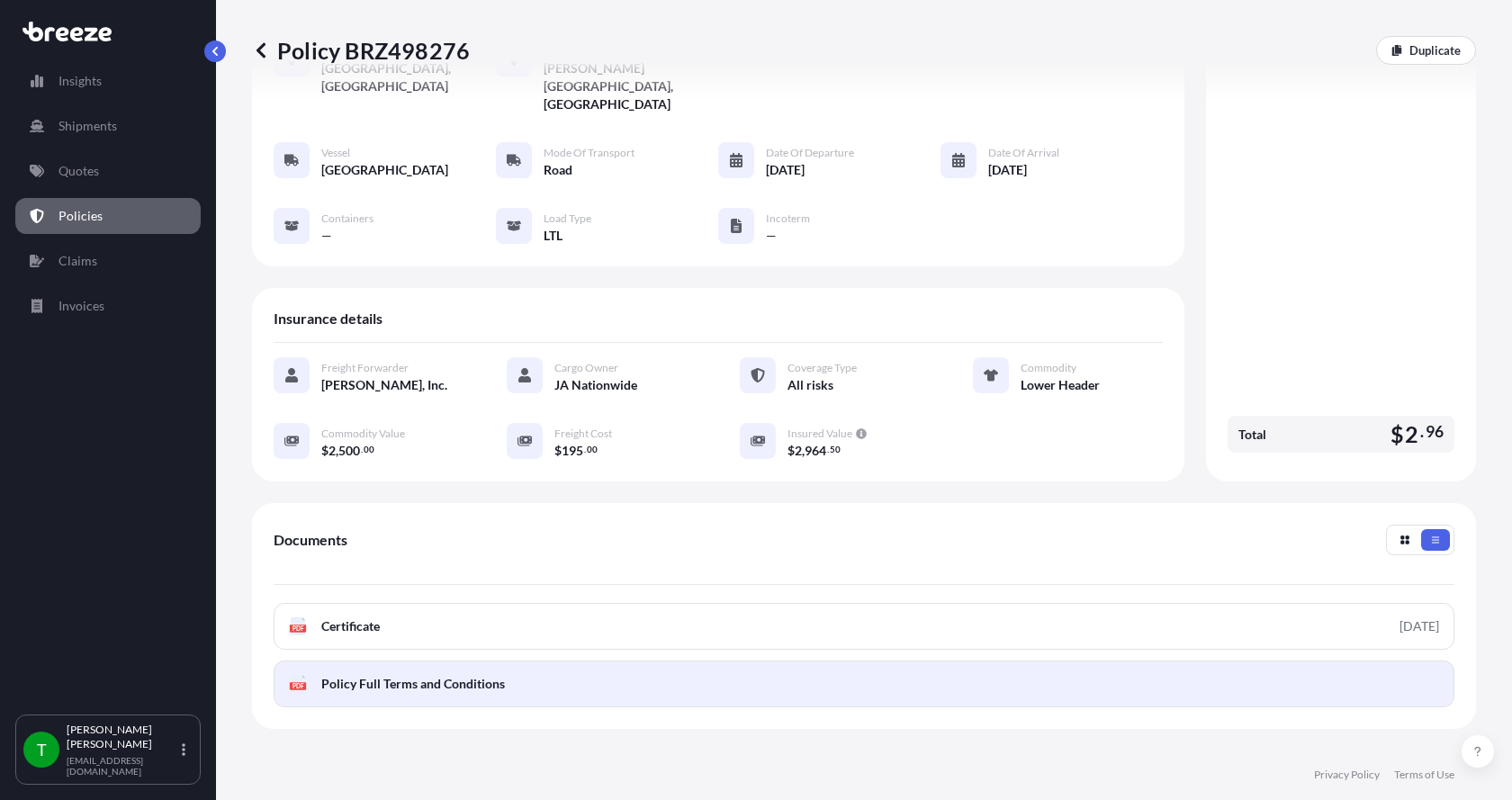
scroll to position [264, 0]
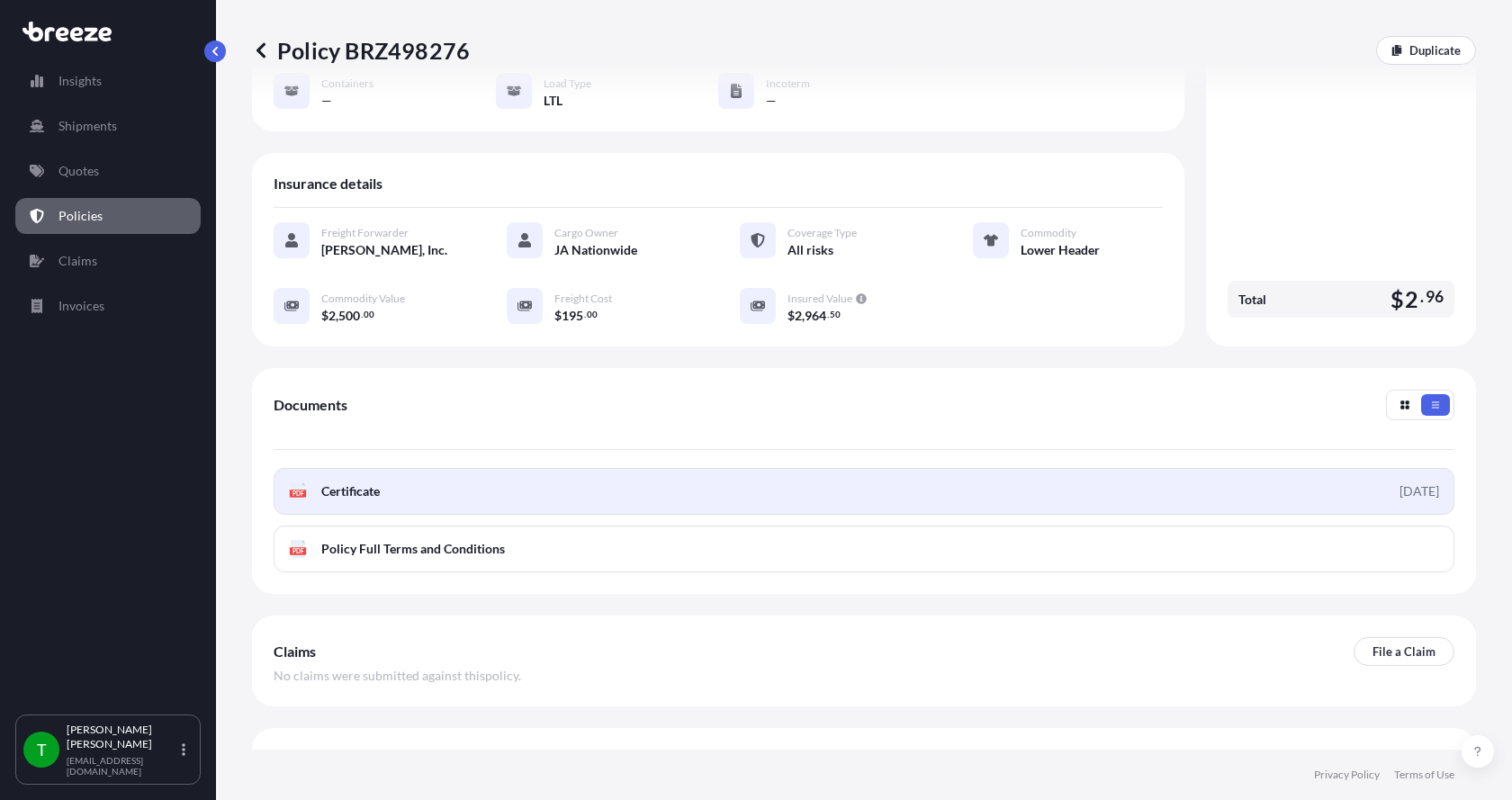
click at [339, 483] on span "Certificate" at bounding box center [350, 491] width 59 height 18
